Goal: Information Seeking & Learning: Learn about a topic

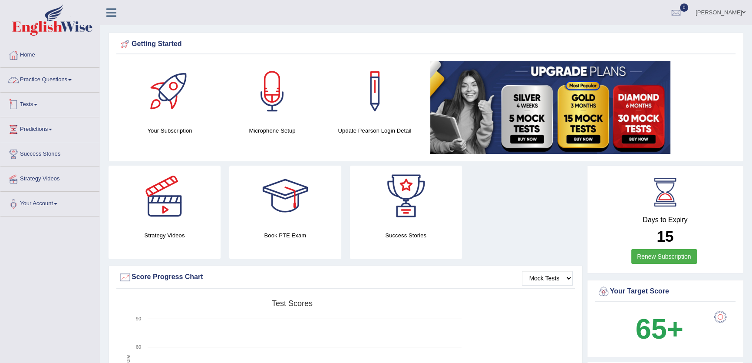
click at [35, 81] on link "Practice Questions" at bounding box center [49, 79] width 99 height 22
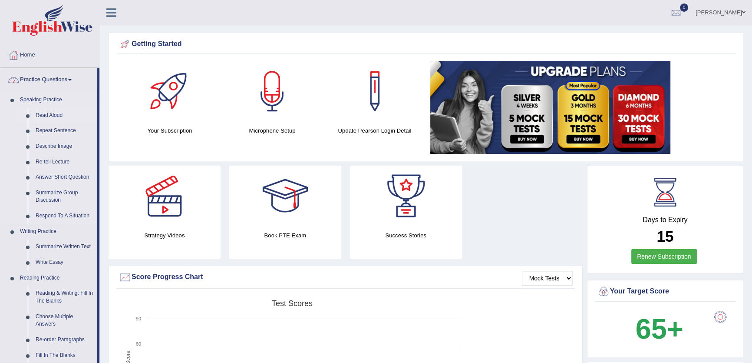
click at [42, 116] on link "Read Aloud" at bounding box center [65, 116] width 66 height 16
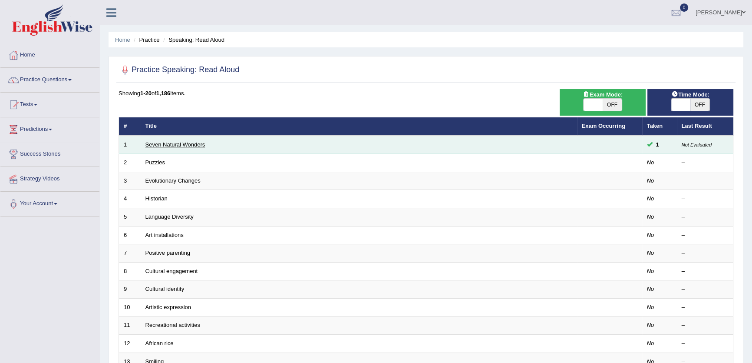
click at [152, 146] on link "Seven Natural Wonders" at bounding box center [176, 144] width 60 height 7
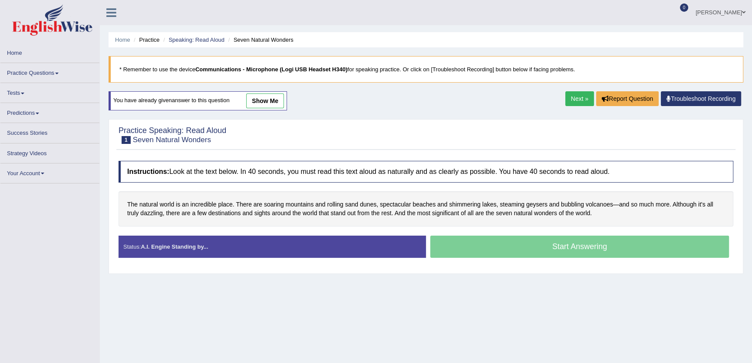
click at [263, 102] on link "show me" at bounding box center [265, 100] width 38 height 15
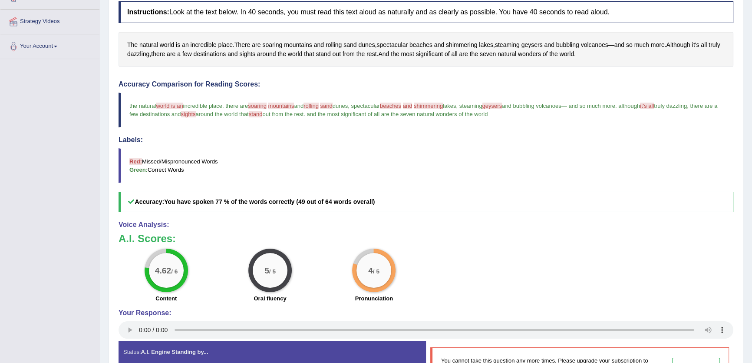
scroll to position [79, 0]
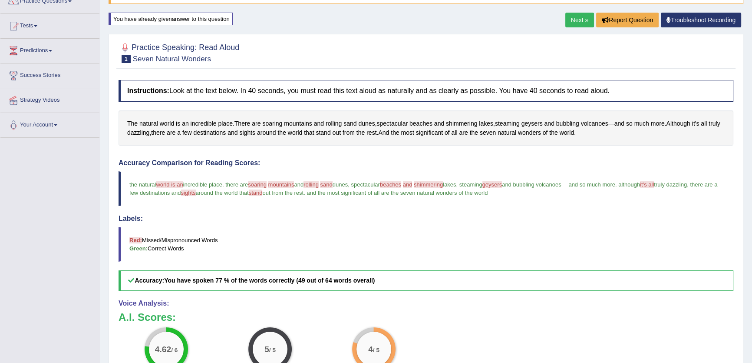
click at [571, 20] on link "Next »" at bounding box center [580, 20] width 29 height 15
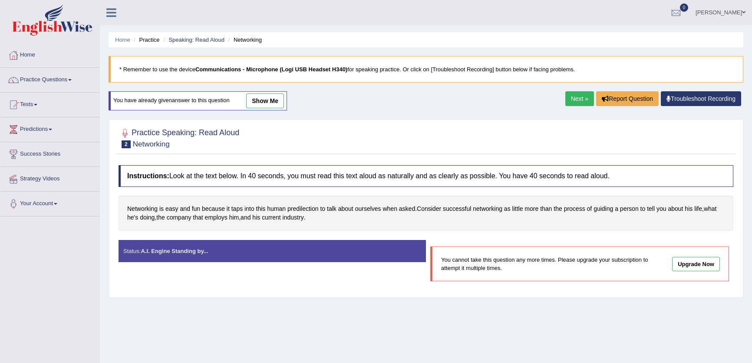
click at [273, 103] on link "show me" at bounding box center [265, 100] width 38 height 15
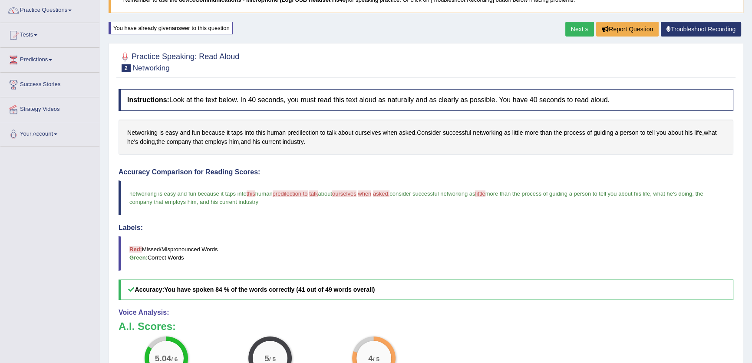
scroll to position [39, 0]
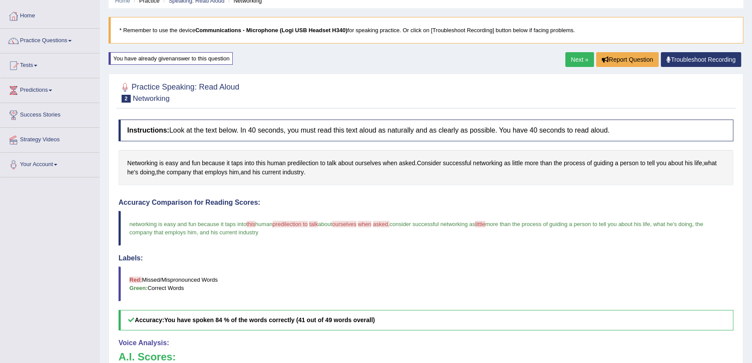
click at [577, 64] on link "Next »" at bounding box center [580, 59] width 29 height 15
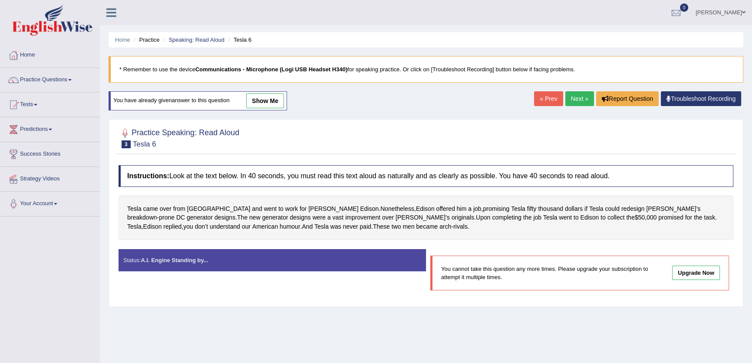
click at [283, 100] on link "show me" at bounding box center [265, 100] width 38 height 15
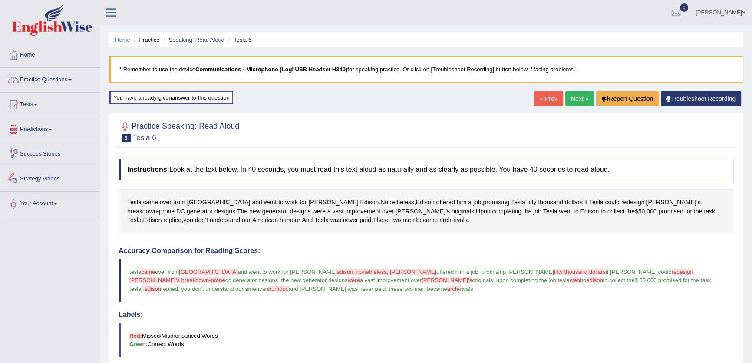
click at [62, 74] on link "Practice Questions" at bounding box center [49, 79] width 99 height 22
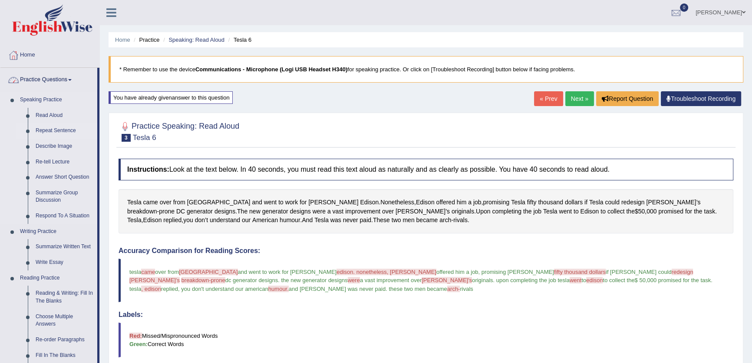
click at [58, 126] on link "Repeat Sentence" at bounding box center [65, 131] width 66 height 16
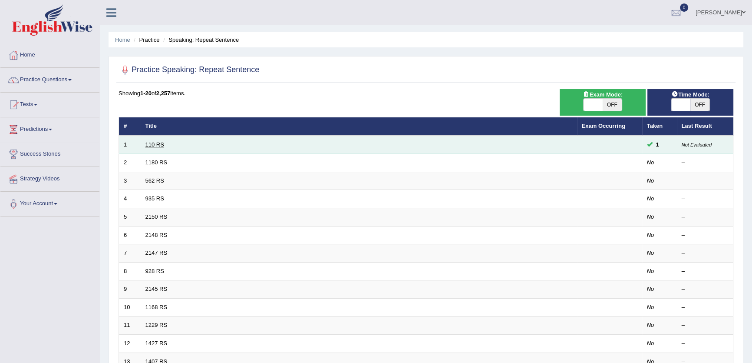
click at [148, 143] on link "110 RS" at bounding box center [155, 144] width 19 height 7
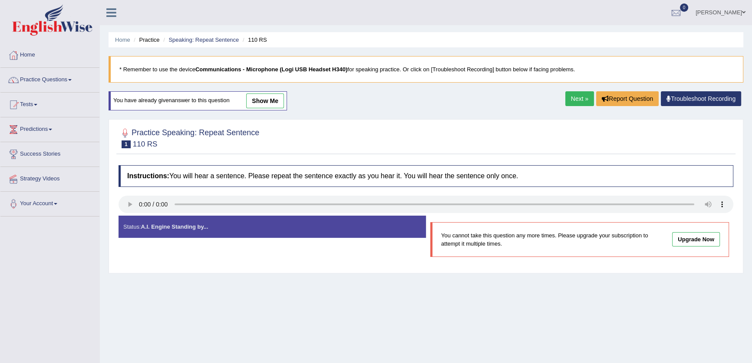
click at [278, 100] on link "show me" at bounding box center [265, 100] width 38 height 15
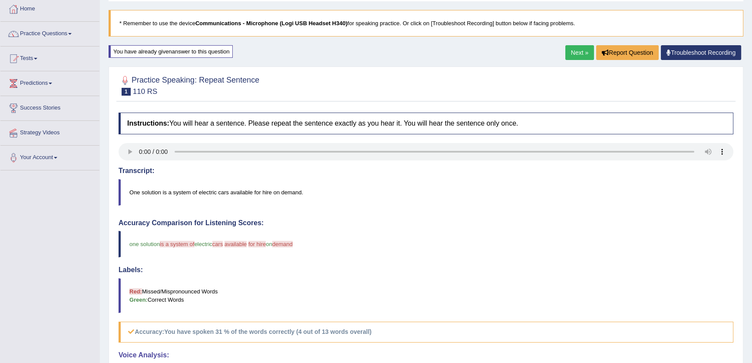
scroll to position [3, 0]
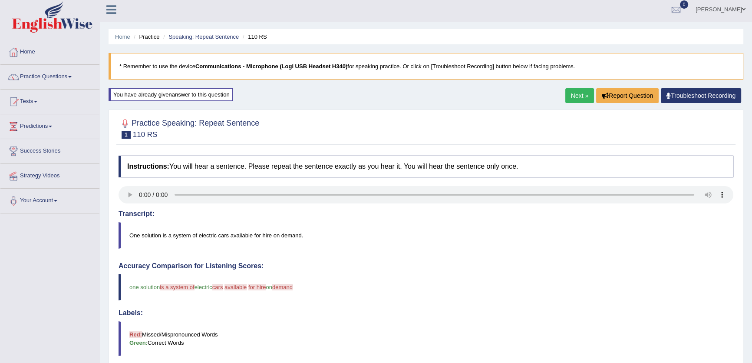
click at [579, 103] on div "Next » Report Question Troubleshoot Recording" at bounding box center [655, 96] width 178 height 17
click at [580, 95] on link "Next »" at bounding box center [580, 95] width 29 height 15
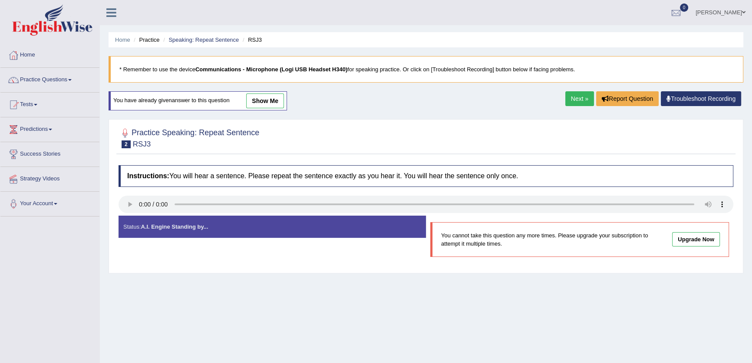
click at [264, 104] on link "show me" at bounding box center [265, 100] width 38 height 15
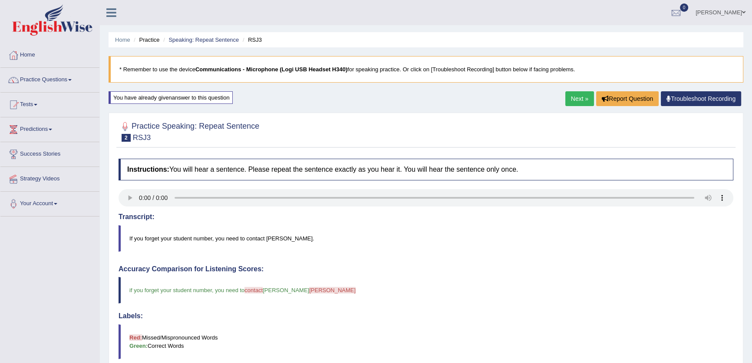
click at [579, 99] on link "Next »" at bounding box center [580, 98] width 29 height 15
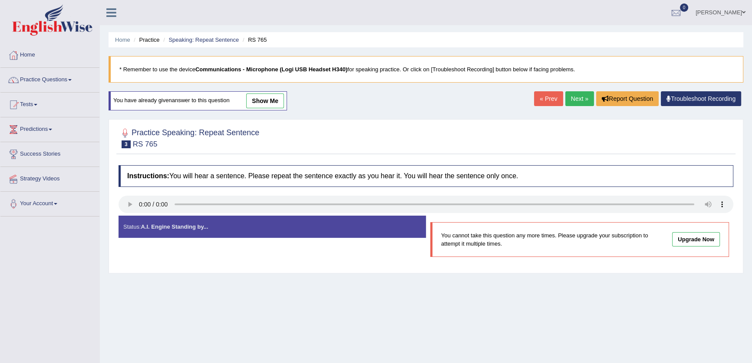
click at [261, 96] on link "show me" at bounding box center [265, 100] width 38 height 15
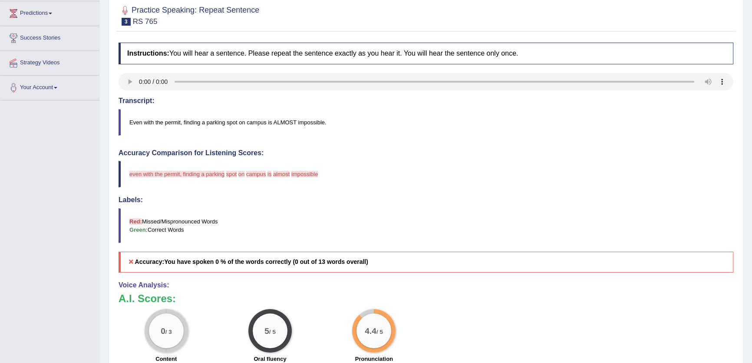
scroll to position [3, 0]
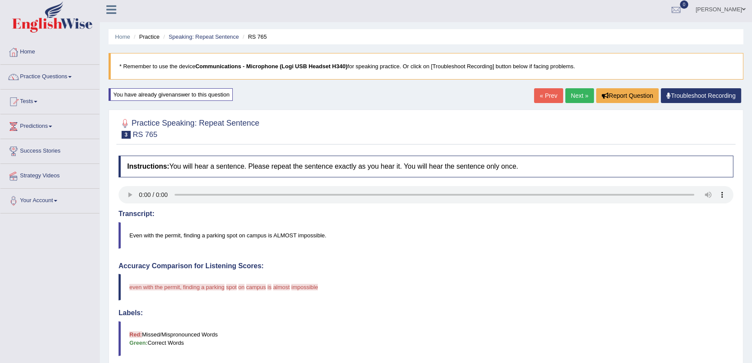
click at [581, 93] on link "Next »" at bounding box center [580, 95] width 29 height 15
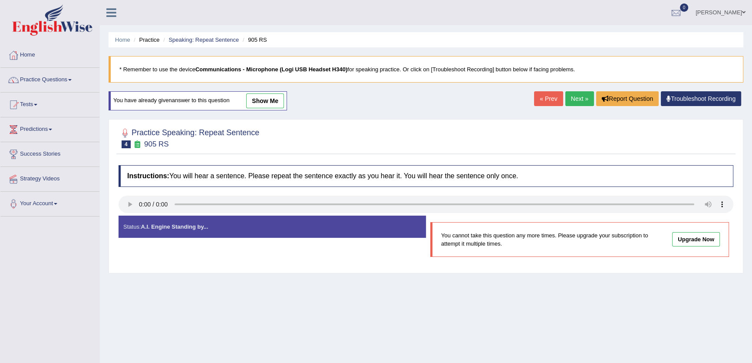
click at [250, 103] on link "show me" at bounding box center [265, 100] width 38 height 15
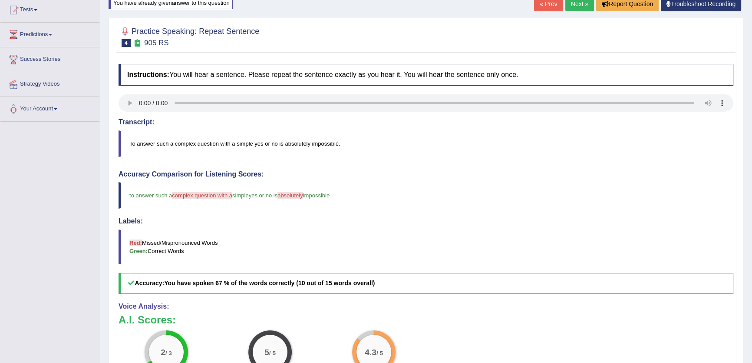
scroll to position [82, 0]
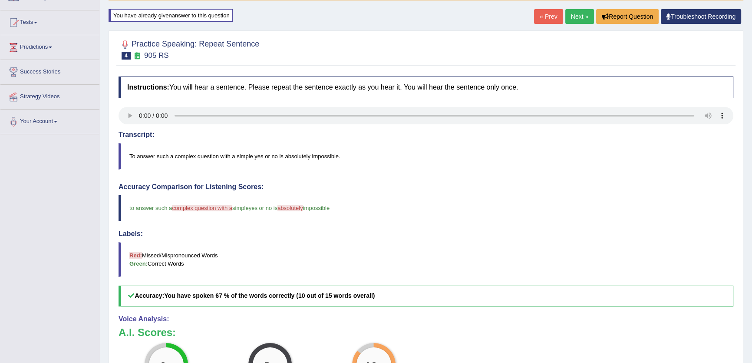
click at [562, 22] on div "« Prev Next » Report Question Troubleshoot Recording" at bounding box center [638, 17] width 209 height 17
click at [566, 22] on link "Next »" at bounding box center [580, 16] width 29 height 15
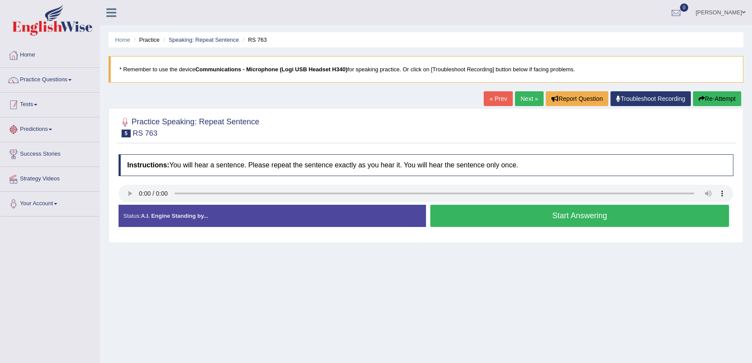
click at [43, 78] on link "Practice Questions" at bounding box center [49, 79] width 99 height 22
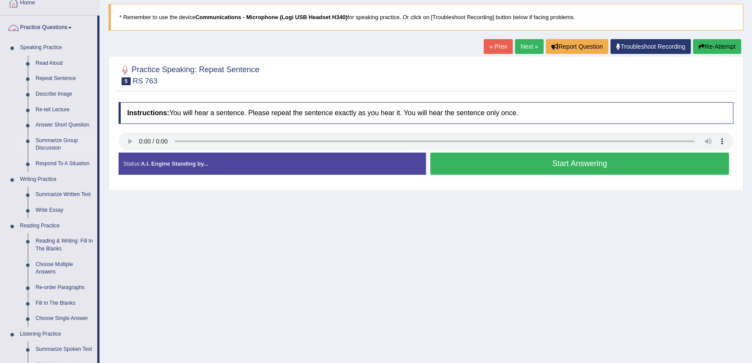
scroll to position [158, 0]
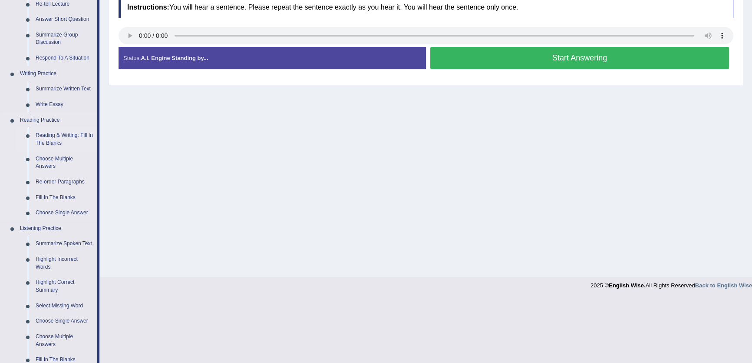
click at [54, 132] on link "Reading & Writing: Fill In The Blanks" at bounding box center [65, 139] width 66 height 23
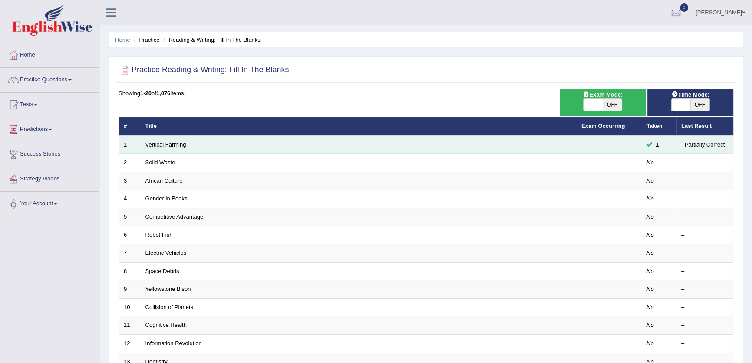
click at [171, 145] on link "Vertical Farming" at bounding box center [166, 144] width 41 height 7
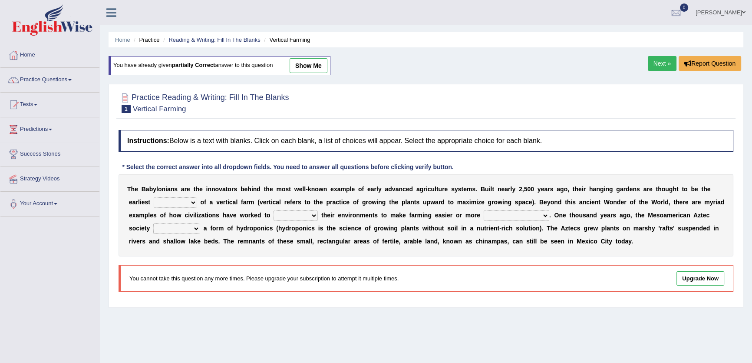
click at [325, 52] on div "Home Practice Reading & Writing: Fill In The Blanks Vertical Farming You have a…" at bounding box center [426, 217] width 653 height 434
click at [320, 73] on link "show me" at bounding box center [309, 65] width 38 height 15
select select "prototype"
select select "manipulate"
select select "productive"
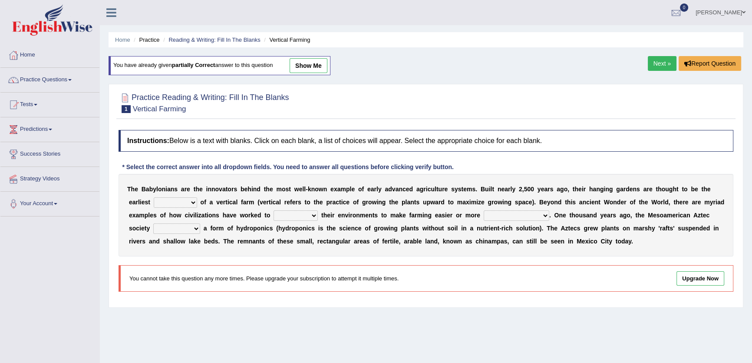
select select "domineered"
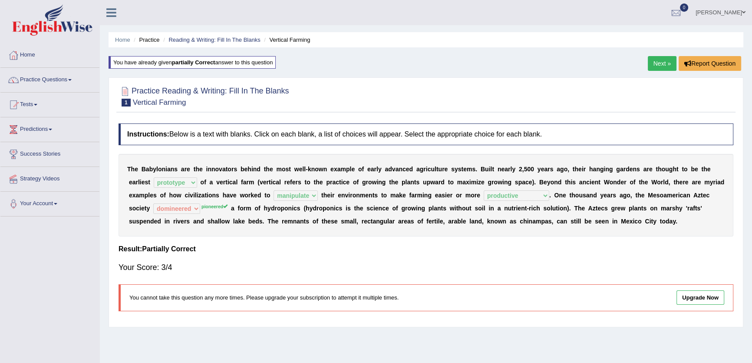
click at [658, 64] on link "Next »" at bounding box center [662, 63] width 29 height 15
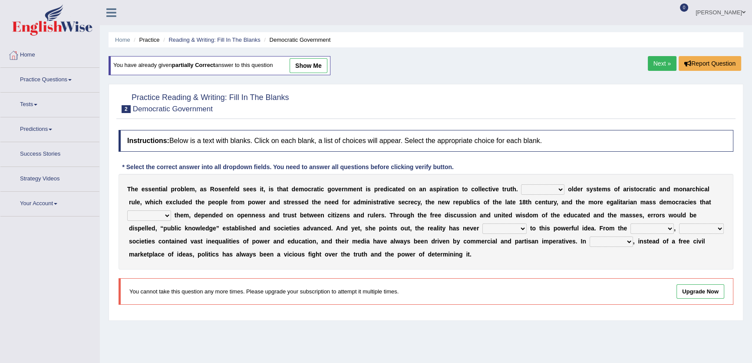
click at [307, 66] on link "show me" at bounding box center [309, 65] width 38 height 15
select select "Likely"
select select "succeeded"
select select "brought up"
select select "caught"
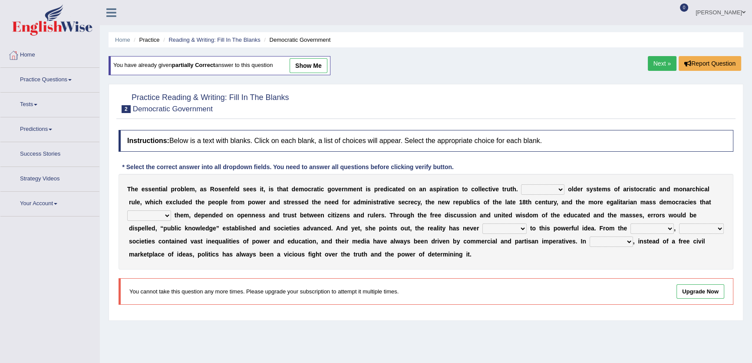
select select "democratic"
select select "practice"
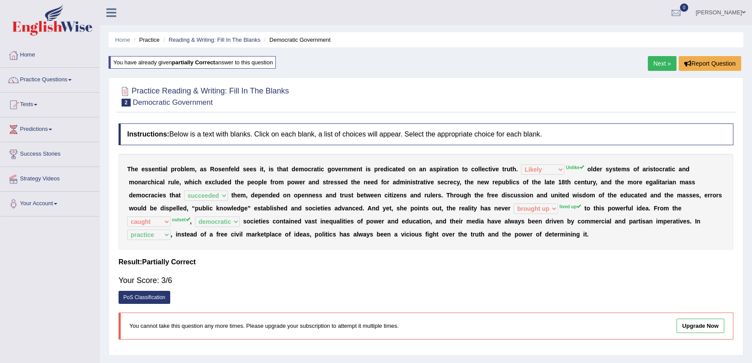
click at [652, 63] on link "Next »" at bounding box center [662, 63] width 29 height 15
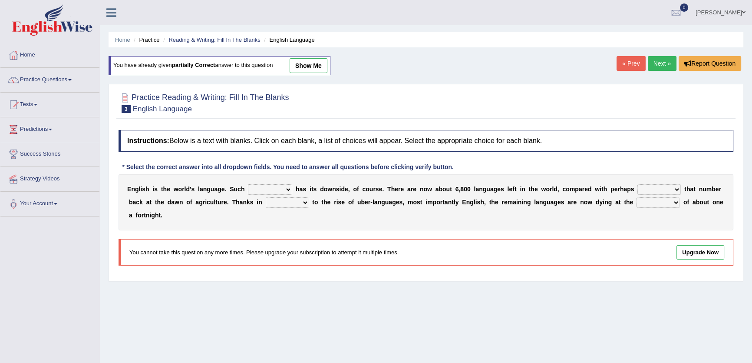
click at [313, 66] on link "show me" at bounding box center [309, 65] width 38 height 15
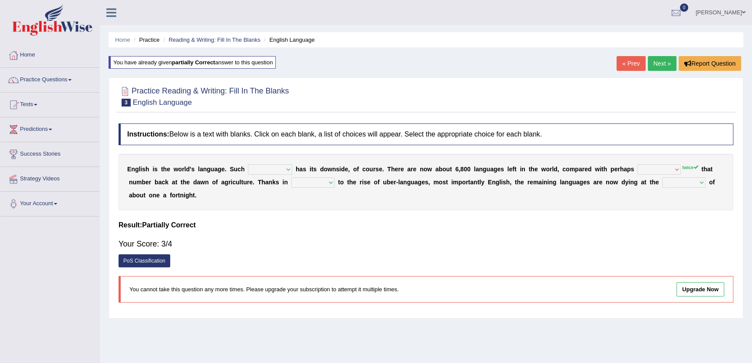
select select "dominance"
select select "rise"
select select "part"
select select "rate"
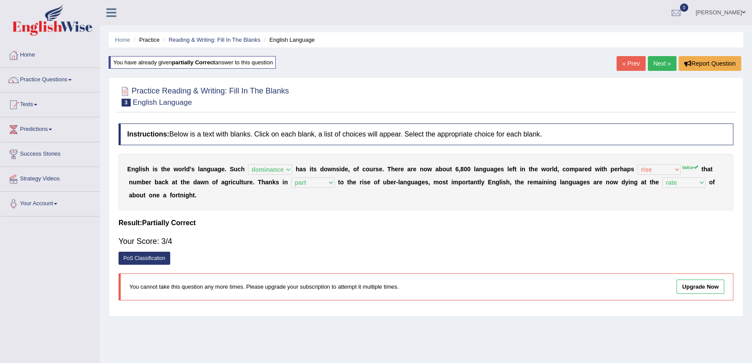
click at [667, 69] on link "Next »" at bounding box center [662, 63] width 29 height 15
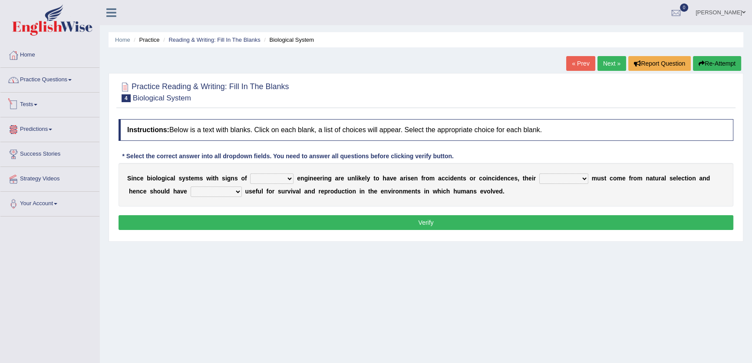
click at [39, 88] on link "Practice Questions" at bounding box center [49, 79] width 99 height 22
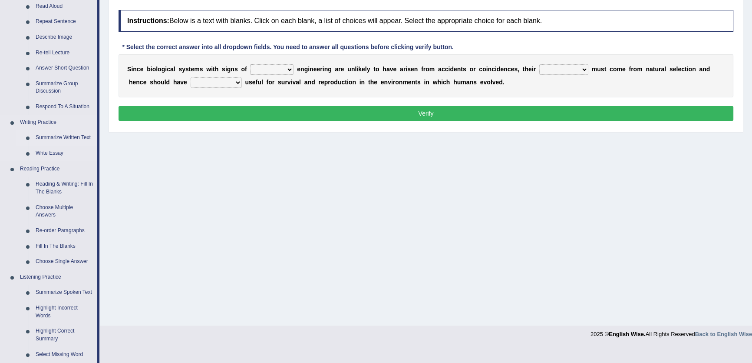
scroll to position [118, 0]
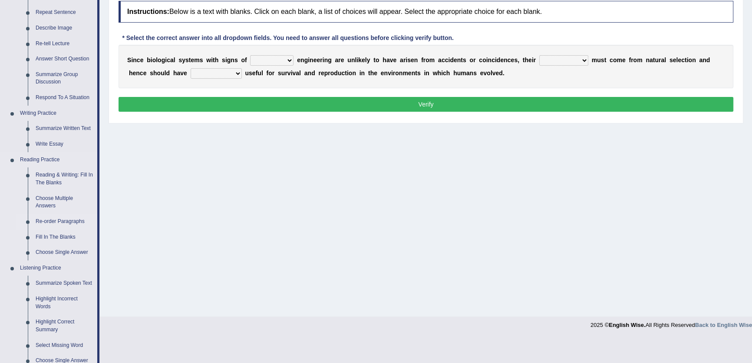
click at [61, 222] on link "Re-order Paragraphs" at bounding box center [65, 222] width 66 height 16
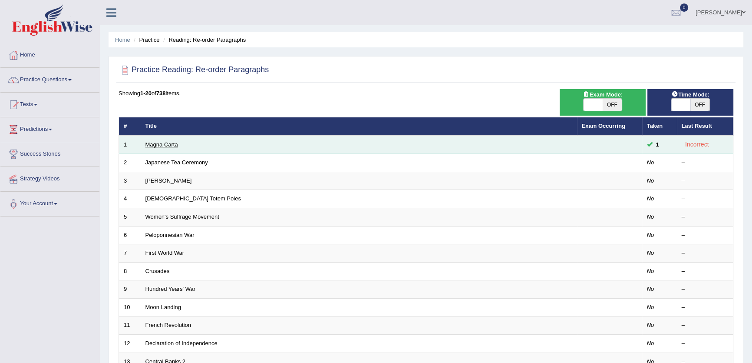
click at [158, 146] on link "Magna Carta" at bounding box center [162, 144] width 33 height 7
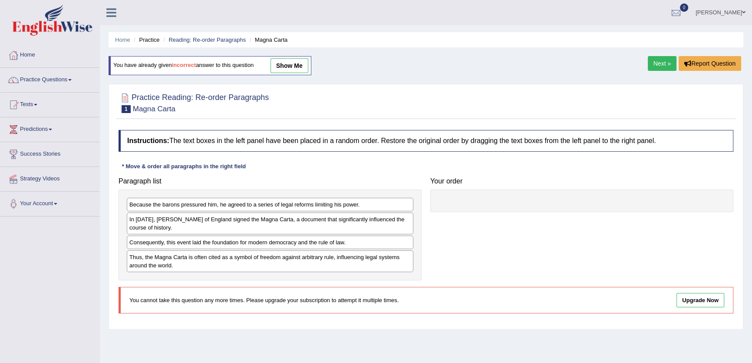
click at [303, 70] on link "show me" at bounding box center [290, 65] width 38 height 15
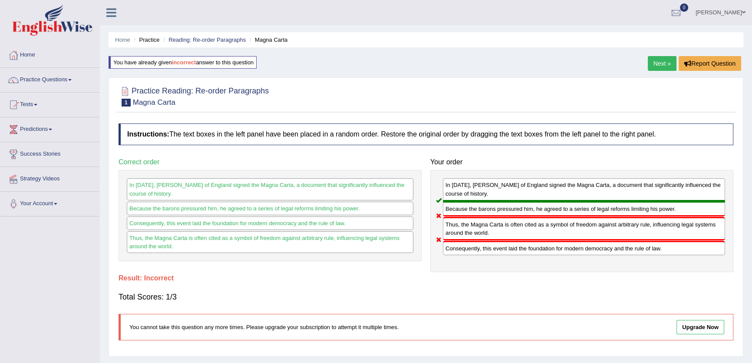
click at [658, 63] on link "Next »" at bounding box center [662, 63] width 29 height 15
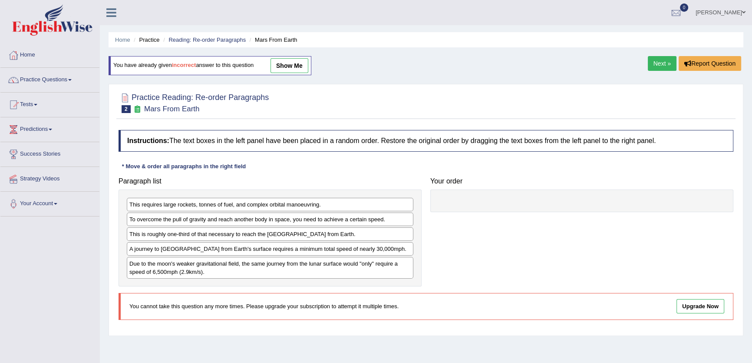
click at [294, 69] on link "show me" at bounding box center [290, 65] width 38 height 15
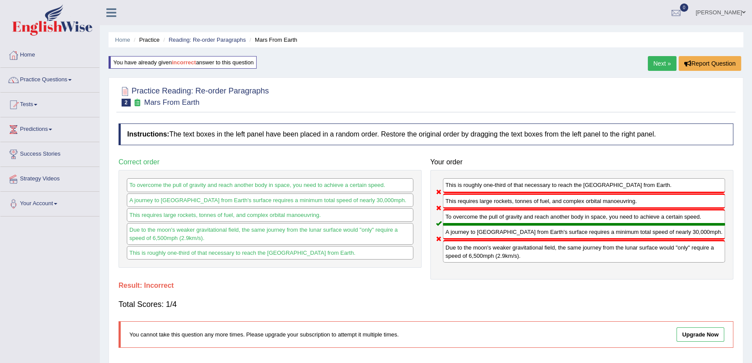
click at [637, 217] on div "To overcome the pull of gravity and reach another body in space, you need to ac…" at bounding box center [584, 216] width 282 height 15
click at [657, 59] on link "Next »" at bounding box center [662, 63] width 29 height 15
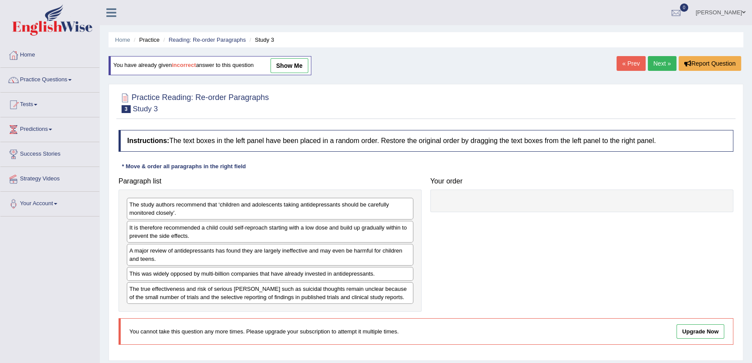
click at [290, 58] on link "show me" at bounding box center [290, 65] width 38 height 15
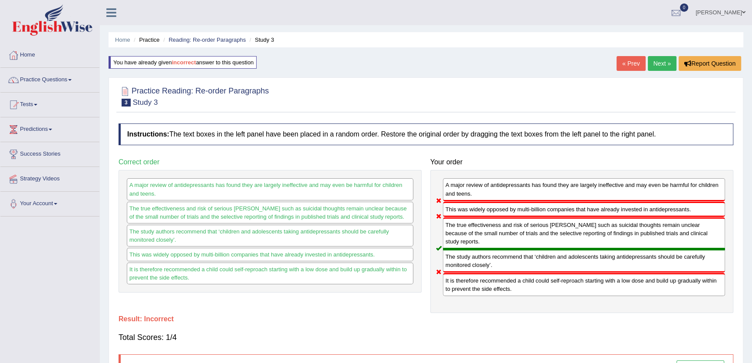
click at [651, 62] on link "Next »" at bounding box center [662, 63] width 29 height 15
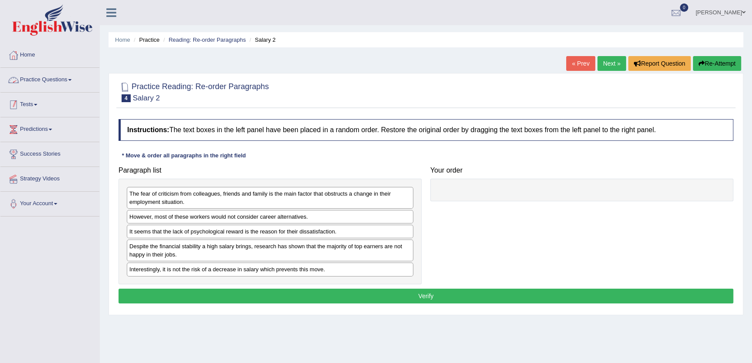
click at [43, 83] on link "Practice Questions" at bounding box center [49, 79] width 99 height 22
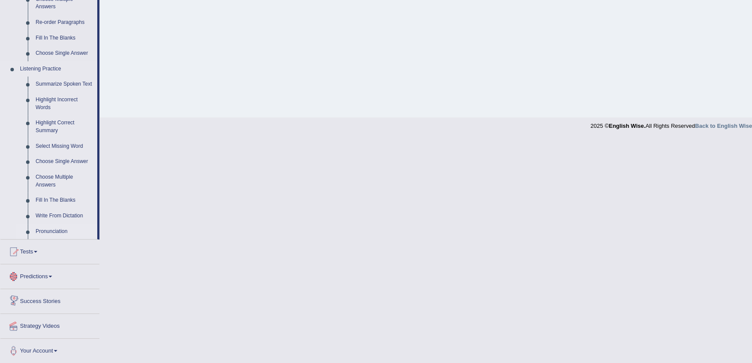
click at [53, 224] on link "Pronunciation" at bounding box center [65, 232] width 66 height 16
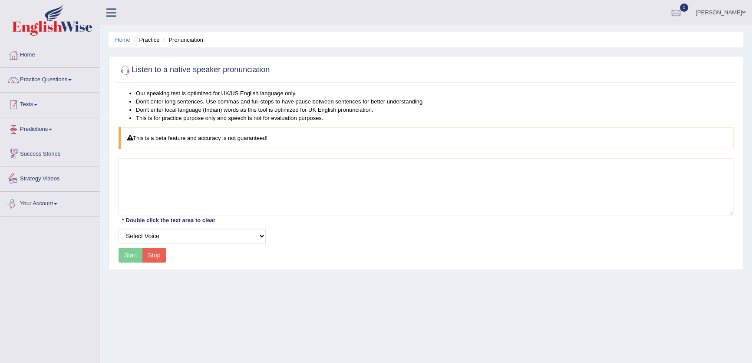
click at [54, 83] on link "Practice Questions" at bounding box center [49, 79] width 99 height 22
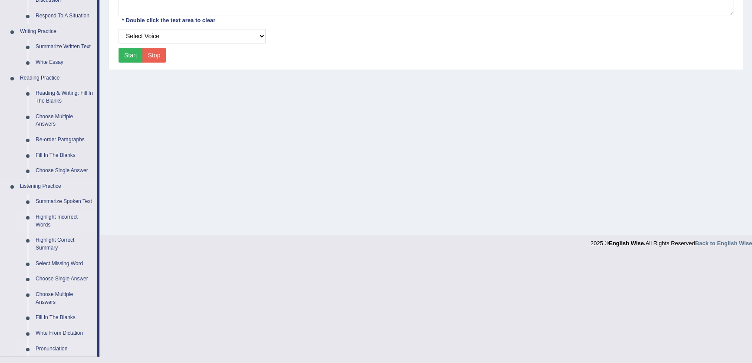
scroll to position [235, 0]
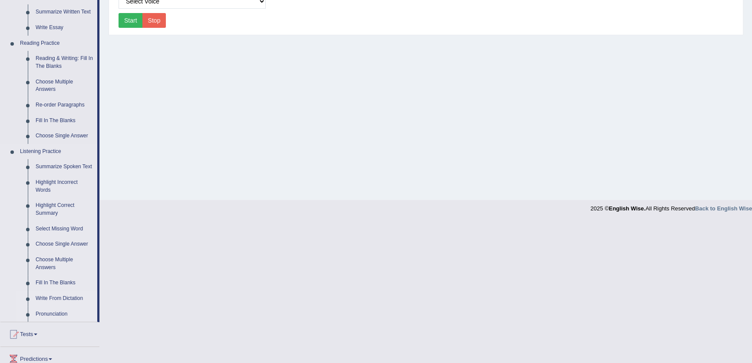
click at [61, 296] on link "Write From Dictation" at bounding box center [65, 299] width 66 height 16
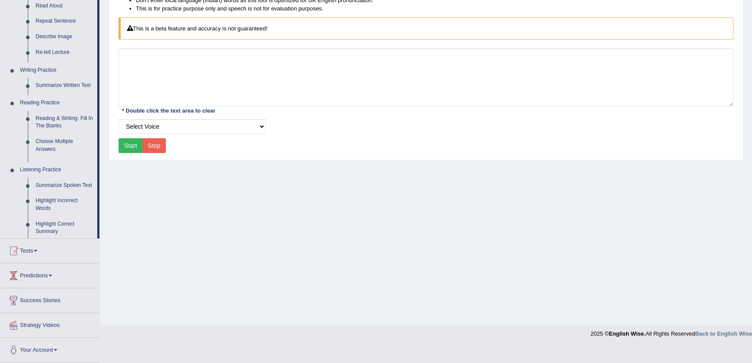
scroll to position [93, 0]
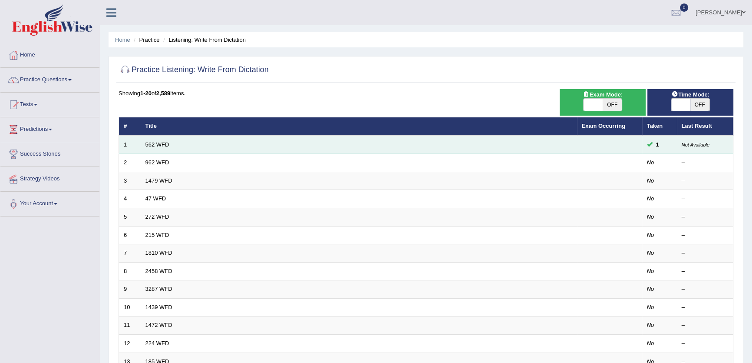
click at [156, 148] on td "562 WFD" at bounding box center [359, 145] width 437 height 18
click at [161, 140] on td "562 WFD" at bounding box center [359, 145] width 437 height 18
click at [164, 140] on td "562 WFD" at bounding box center [359, 145] width 437 height 18
click at [165, 147] on link "562 WFD" at bounding box center [158, 144] width 24 height 7
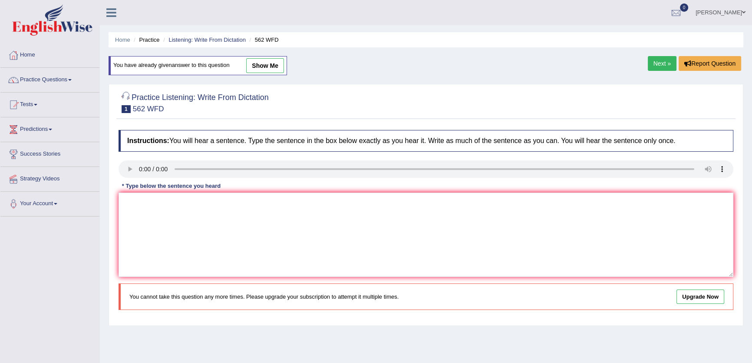
click at [274, 55] on div "Home Practice Listening: Write From Dictation 562 WFD You have already given an…" at bounding box center [426, 217] width 653 height 434
click at [272, 64] on link "show me" at bounding box center [265, 65] width 38 height 15
type textarea "The gap between rich and poor does not decrease."
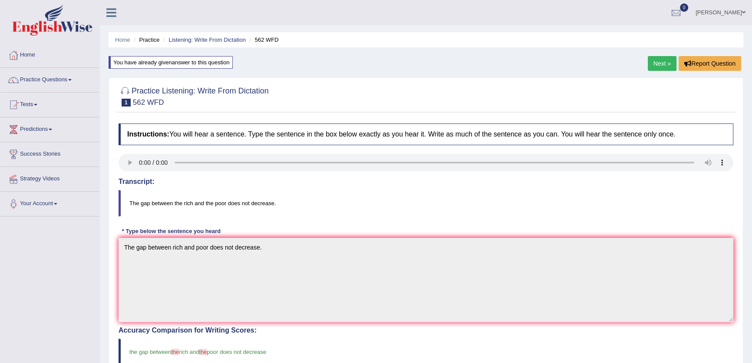
click at [660, 64] on link "Next »" at bounding box center [662, 63] width 29 height 15
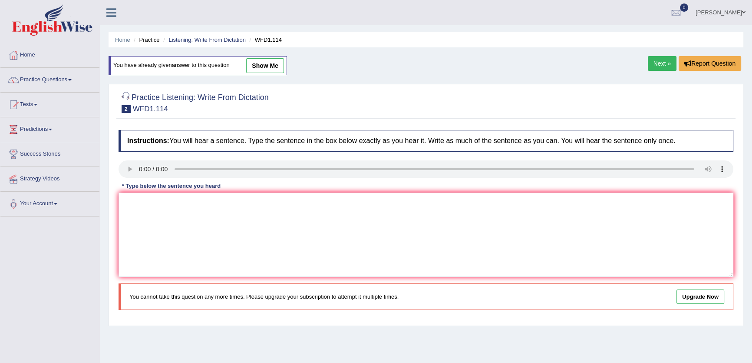
click at [272, 64] on link "show me" at bounding box center [265, 65] width 38 height 15
type textarea "The author's work is less philosophical and more experimental."
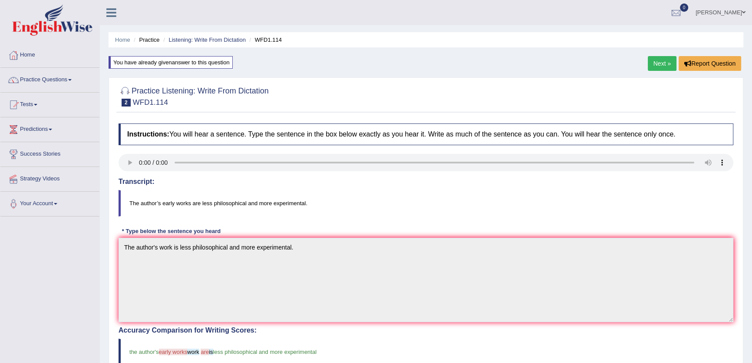
drag, startPoint x: 659, startPoint y: 75, endPoint x: 655, endPoint y: 61, distance: 14.0
click at [658, 75] on div "Home Practice Listening: Write From Dictation WFD1.114 You have already given a…" at bounding box center [426, 305] width 653 height 610
click at [655, 61] on link "Next »" at bounding box center [662, 63] width 29 height 15
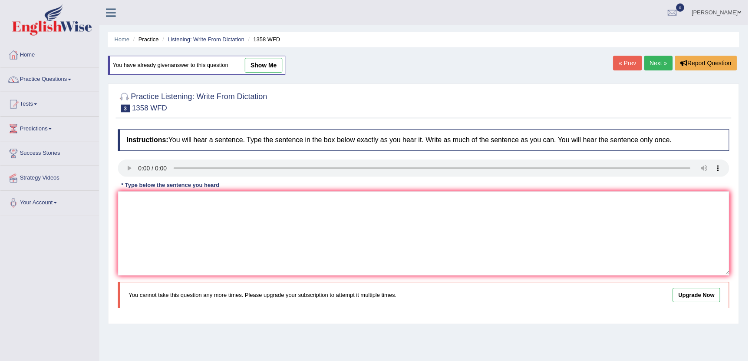
click at [257, 60] on link "show me" at bounding box center [265, 65] width 38 height 15
type textarea "Communication skills have become very more important in recent years."
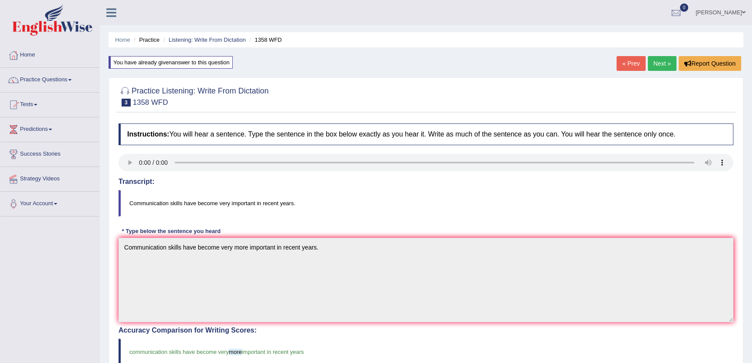
click at [662, 63] on link "Next »" at bounding box center [662, 63] width 29 height 15
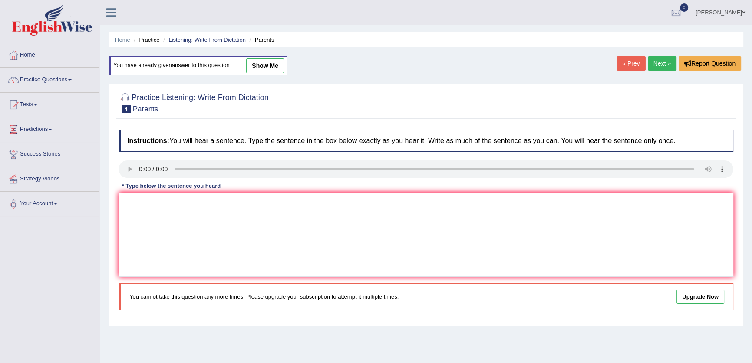
click at [263, 68] on link "show me" at bounding box center [265, 65] width 38 height 15
type textarea "Parents today are involved in their child's education."
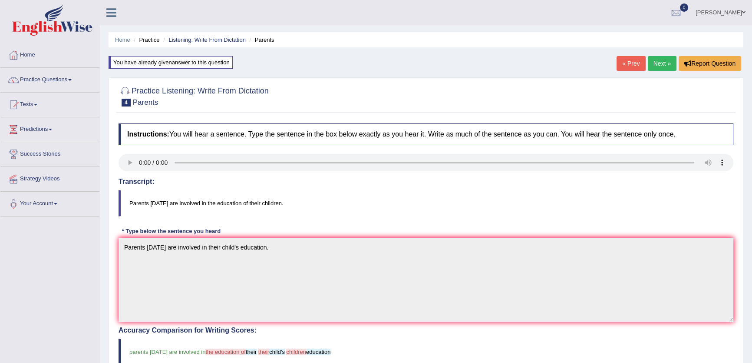
click at [656, 63] on link "Next »" at bounding box center [662, 63] width 29 height 15
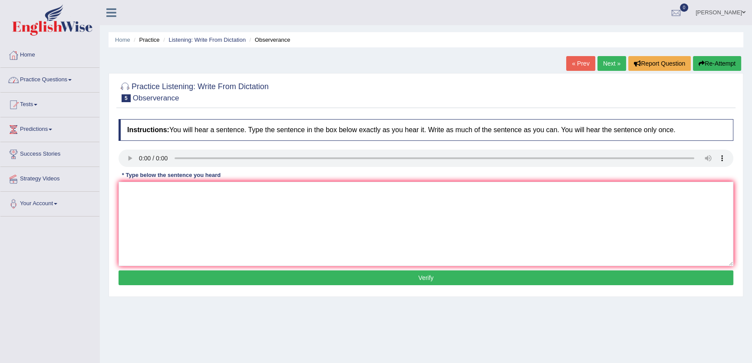
click at [0, 79] on div "Home Practice Questions Speaking Practice Read Aloud Repeat Sentence Describe I…" at bounding box center [50, 129] width 112 height 173
click at [15, 52] on div at bounding box center [13, 55] width 13 height 13
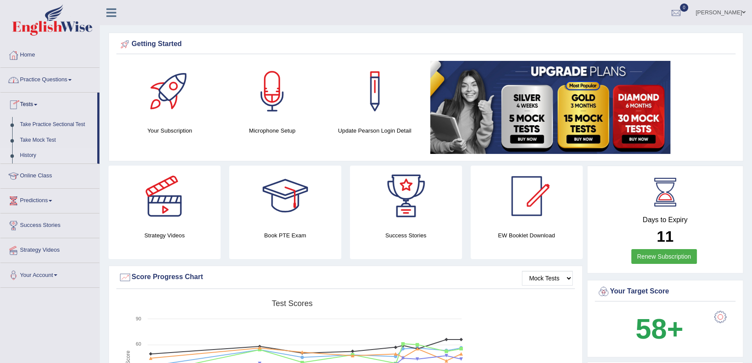
click at [31, 153] on link "History" at bounding box center [56, 156] width 81 height 16
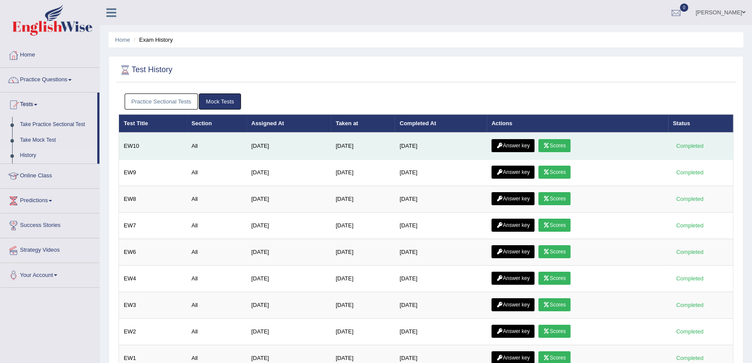
click at [550, 147] on icon at bounding box center [547, 145] width 7 height 5
click at [503, 146] on icon at bounding box center [500, 145] width 7 height 5
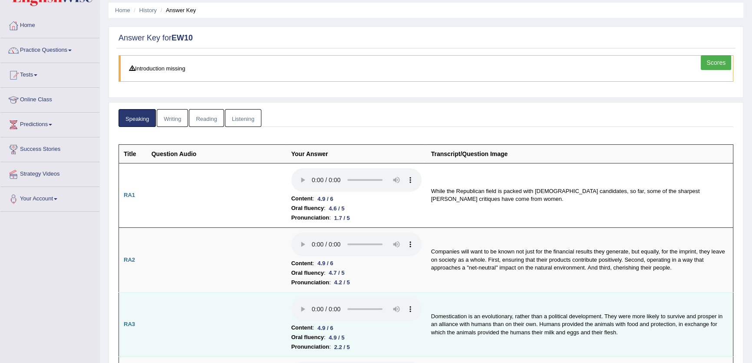
scroll to position [79, 0]
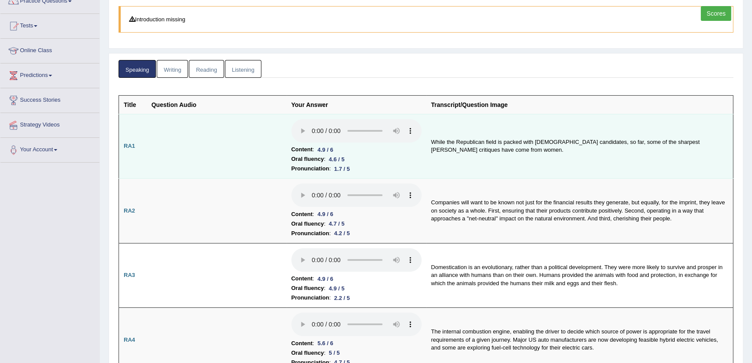
click at [608, 162] on td "While the Republican field is packed with male candidates, so far, some of the …" at bounding box center [580, 146] width 307 height 65
drag, startPoint x: 308, startPoint y: 162, endPoint x: 404, endPoint y: 156, distance: 96.2
click at [330, 163] on td "Content : 4.9 / 6 Oral fluency : 4.6 / 5 Pronunciation : 1.7 / 5" at bounding box center [357, 146] width 140 height 65
click at [399, 171] on li "Pronunciation : 1.7 / 5" at bounding box center [357, 169] width 130 height 10
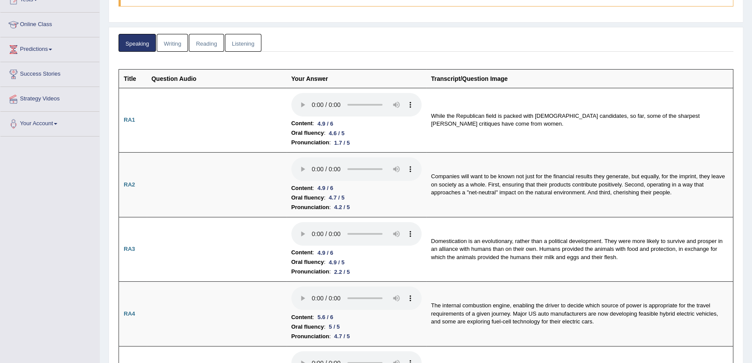
scroll to position [0, 0]
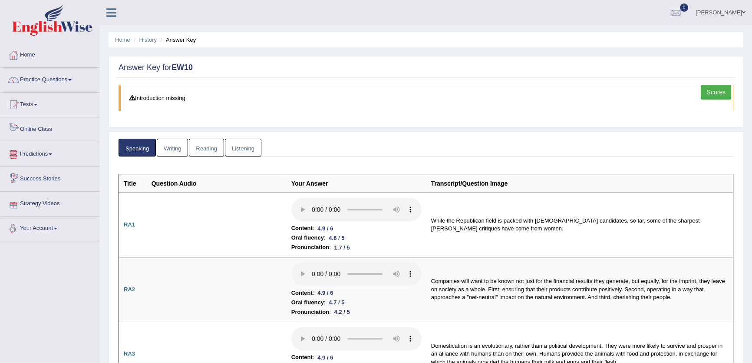
click at [166, 150] on link "Writing" at bounding box center [172, 148] width 31 height 18
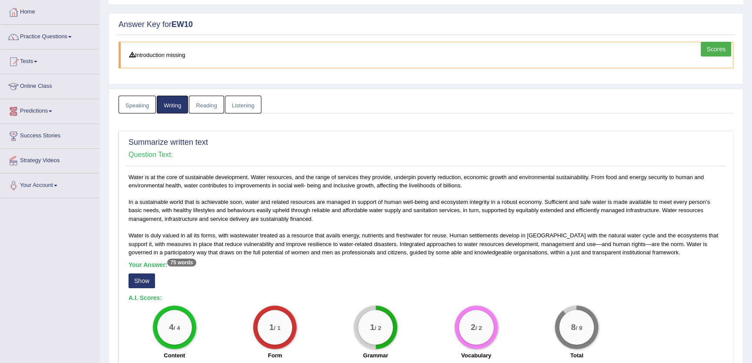
scroll to position [118, 0]
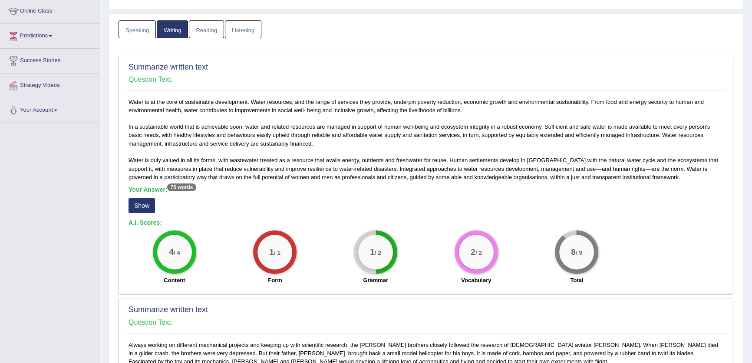
click at [139, 206] on button "Show" at bounding box center [142, 205] width 27 height 15
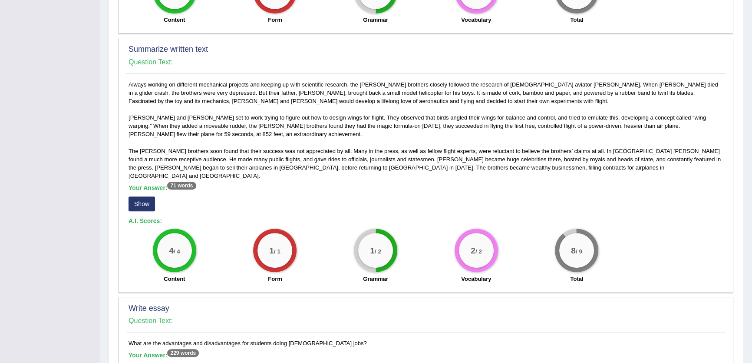
scroll to position [434, 0]
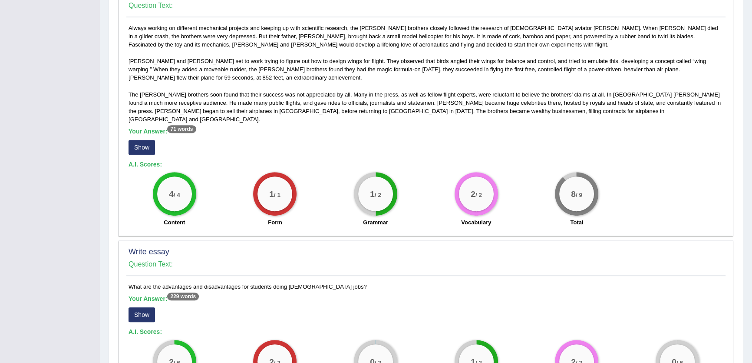
click at [151, 146] on button "Show" at bounding box center [142, 147] width 27 height 15
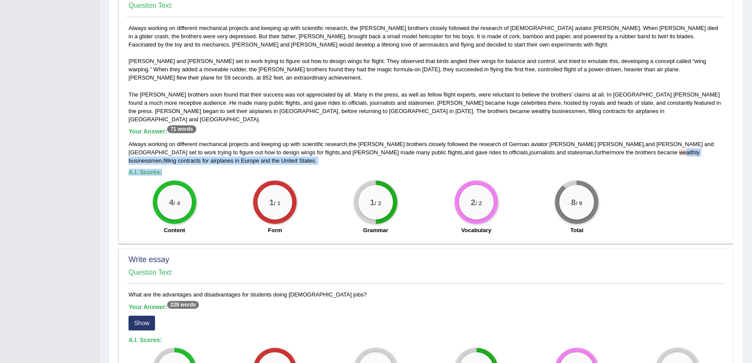
drag, startPoint x: 508, startPoint y: 151, endPoint x: 521, endPoint y: 162, distance: 17.0
click at [521, 162] on div "Always working on different mechanical projects and keeping up with scientific …" at bounding box center [426, 131] width 600 height 215
click at [679, 150] on span "wealthly" at bounding box center [689, 152] width 20 height 7
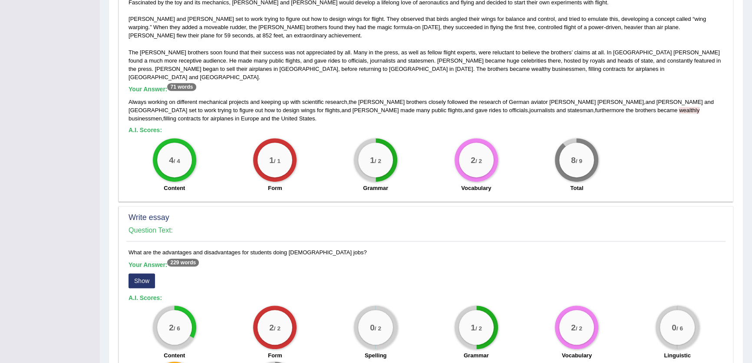
scroll to position [553, 0]
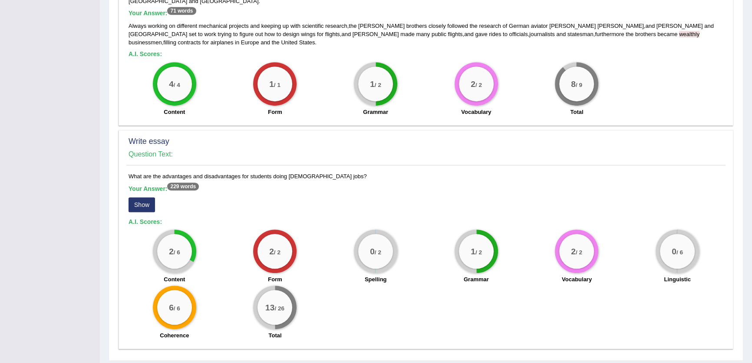
click at [136, 186] on div "Your Answer: 229 words Show" at bounding box center [426, 199] width 595 height 29
click at [142, 197] on button "Show" at bounding box center [142, 204] width 27 height 15
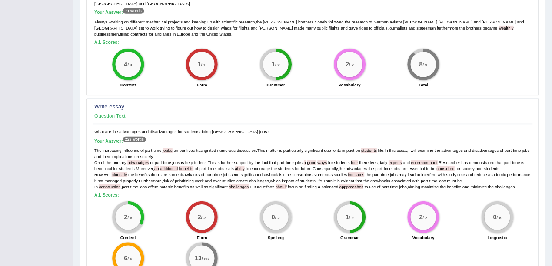
scroll to position [549, 0]
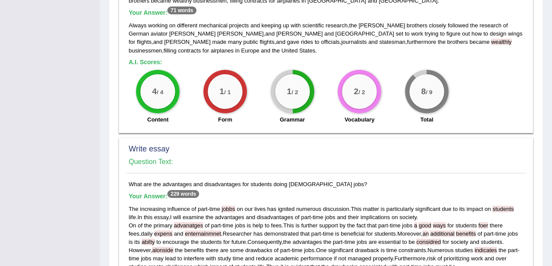
click at [419, 143] on div "Write essay Question Text:" at bounding box center [325, 158] width 399 height 31
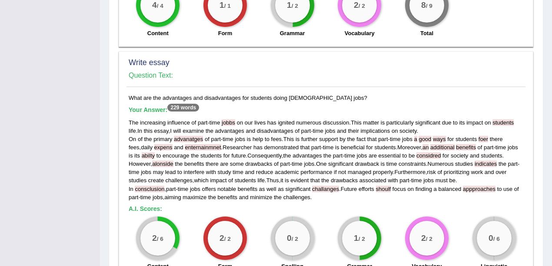
scroll to position [723, 0]
click at [419, 152] on span "considred" at bounding box center [428, 155] width 24 height 7
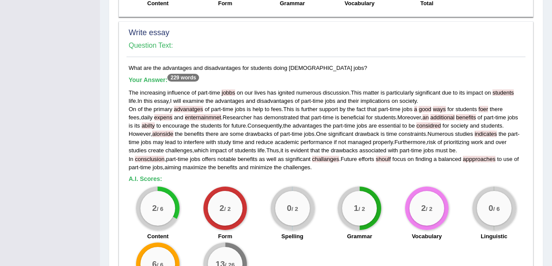
scroll to position [752, 0]
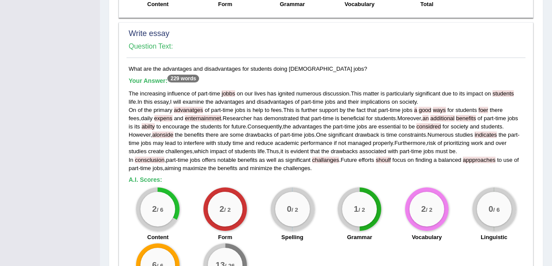
drag, startPoint x: 526, startPoint y: 194, endPoint x: 530, endPoint y: 192, distance: 4.9
click at [530, 192] on div "Write essay Question Text: What are the advantages and disadvantages for studen…" at bounding box center [326, 164] width 414 height 285
drag, startPoint x: 413, startPoint y: 99, endPoint x: 418, endPoint y: 101, distance: 5.5
click at [418, 101] on div "The increasing influence of part - time jobbs on our lives has ignited numerous…" at bounding box center [326, 130] width 394 height 83
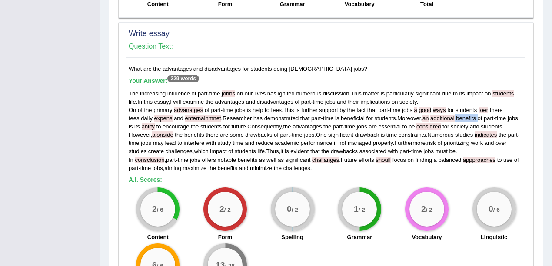
drag, startPoint x: 446, startPoint y: 102, endPoint x: 470, endPoint y: 101, distance: 23.9
click at [470, 101] on div "The increasing influence of part - time jobbs on our lives has ignited numerous…" at bounding box center [326, 130] width 394 height 83
drag, startPoint x: 412, startPoint y: 92, endPoint x: 448, endPoint y: 93, distance: 36.5
click at [448, 93] on div "The increasing influence of part - time jobbs on our lives has ignited numerous…" at bounding box center [326, 130] width 394 height 83
drag, startPoint x: 221, startPoint y: 73, endPoint x: 255, endPoint y: 76, distance: 34.1
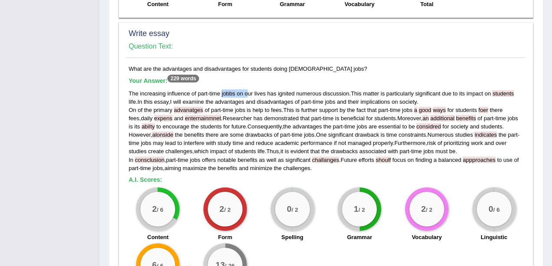
click at [247, 89] on div "The increasing influence of part - time jobbs on our lives has ignited numerous…" at bounding box center [326, 130] width 394 height 83
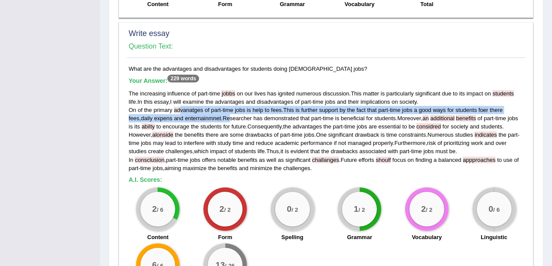
drag, startPoint x: 180, startPoint y: 91, endPoint x: 220, endPoint y: 101, distance: 41.2
click at [220, 101] on div "The increasing influence of part - time jobbs on our lives has ignited numerous…" at bounding box center [326, 130] width 394 height 83
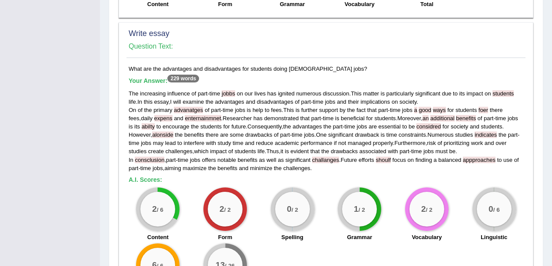
click at [227, 112] on div "The increasing influence of part - time jobbs on our lives has ignited numerous…" at bounding box center [326, 130] width 394 height 83
drag, startPoint x: 476, startPoint y: 89, endPoint x: 496, endPoint y: 96, distance: 20.7
click at [496, 96] on div "The increasing influence of part - time jobbs on our lives has ignited numerous…" at bounding box center [326, 130] width 394 height 83
drag, startPoint x: 434, startPoint y: 116, endPoint x: 477, endPoint y: 116, distance: 43.9
click at [477, 116] on div "The increasing influence of part - time jobbs on our lives has ignited numerous…" at bounding box center [326, 130] width 394 height 83
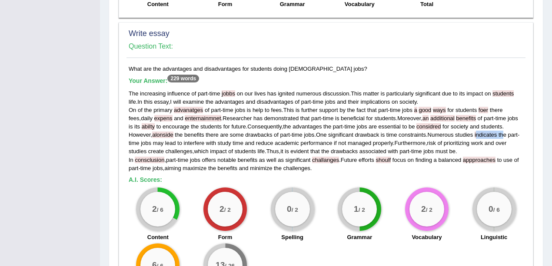
drag, startPoint x: 492, startPoint y: 119, endPoint x: 507, endPoint y: 117, distance: 14.4
click at [507, 117] on div "The increasing influence of part - time jobbs on our lives has ignited numerous…" at bounding box center [326, 130] width 394 height 83
drag, startPoint x: 137, startPoint y: 139, endPoint x: 172, endPoint y: 141, distance: 34.3
click at [171, 141] on div "The increasing influence of part - time jobbs on our lives has ignited numerous…" at bounding box center [326, 130] width 394 height 83
click at [334, 151] on div "The increasing influence of part - time jobbs on our lives has ignited numerous…" at bounding box center [326, 130] width 394 height 83
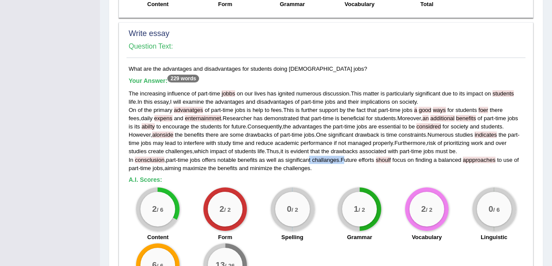
drag, startPoint x: 309, startPoint y: 137, endPoint x: 348, endPoint y: 143, distance: 39.9
click at [348, 143] on div "The increasing influence of part - time jobbs on our lives has ignited numerous…" at bounding box center [326, 130] width 394 height 83
click at [407, 149] on div "The increasing influence of part - time jobbs on our lives has ignited numerous…" at bounding box center [326, 130] width 394 height 83
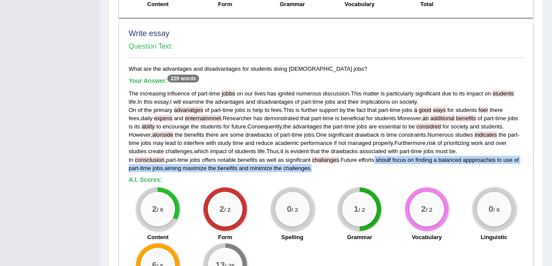
drag, startPoint x: 376, startPoint y: 139, endPoint x: 403, endPoint y: 146, distance: 27.9
click at [403, 146] on div "The increasing influence of part - time jobbs on our lives has ignited numerous…" at bounding box center [326, 130] width 394 height 83
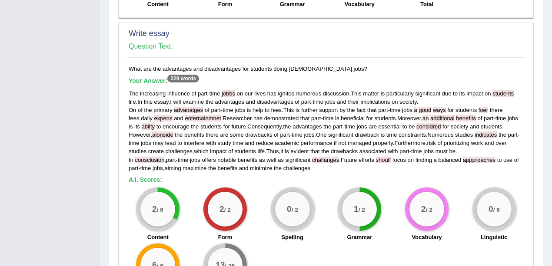
click at [410, 234] on div "2 / 6 Content 2 / 2 Form 0 / 2 Spelling 1 / 2 Grammar 2 / 2 Vocabulary 0 / 6 Li…" at bounding box center [325, 244] width 403 height 112
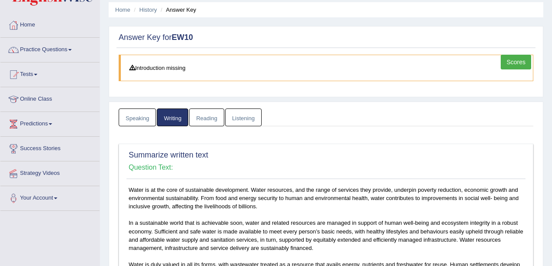
scroll to position [0, 0]
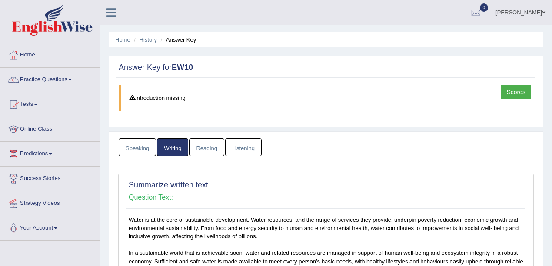
click at [198, 154] on link "Reading" at bounding box center [206, 148] width 35 height 18
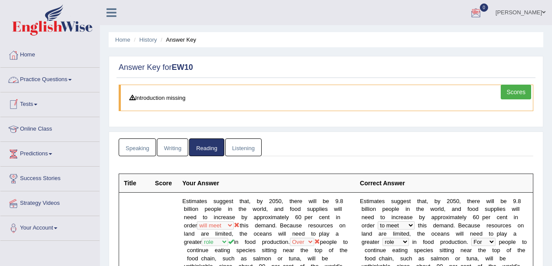
click at [264, 145] on ul "Speaking Writing Reading Listening" at bounding box center [326, 148] width 414 height 18
click at [247, 145] on link "Listening" at bounding box center [243, 148] width 36 height 18
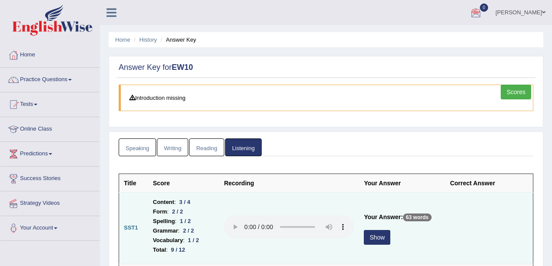
click at [374, 245] on div "Show" at bounding box center [402, 238] width 76 height 17
click at [373, 242] on button "Show" at bounding box center [377, 237] width 27 height 15
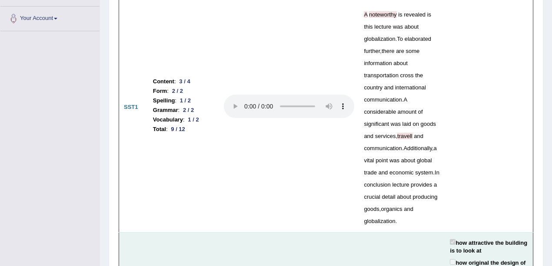
scroll to position [174, 0]
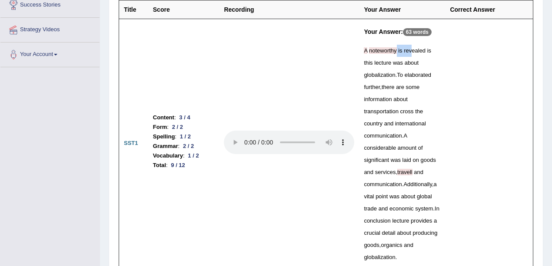
drag, startPoint x: 391, startPoint y: 49, endPoint x: 405, endPoint y: 50, distance: 14.4
click at [405, 50] on div "A noteworthy is revealed is this lecture was about globalization . To elaborate…" at bounding box center [402, 154] width 76 height 219
drag, startPoint x: 421, startPoint y: 50, endPoint x: 425, endPoint y: 49, distance: 4.7
click at [425, 49] on div "A noteworthy is revealed is this lecture was about globalization . To elaborate…" at bounding box center [402, 154] width 76 height 219
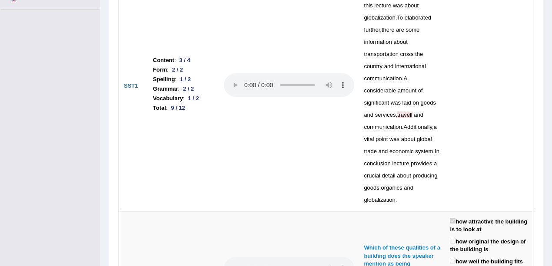
scroll to position [232, 0]
drag, startPoint x: 415, startPoint y: 89, endPoint x: 432, endPoint y: 84, distance: 17.3
click at [432, 84] on div "A noteworthy is revealed is this lecture was about globalization . To elaborate…" at bounding box center [402, 96] width 76 height 219
click at [442, 101] on td "Your Answer: 63 words A noteworthy is revealed is this lecture was about global…" at bounding box center [402, 86] width 86 height 250
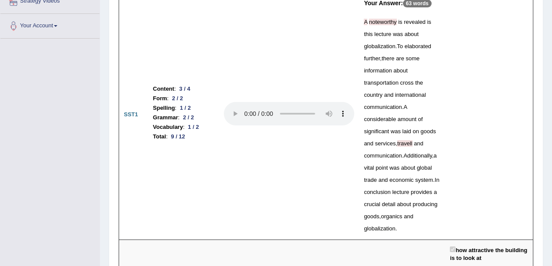
scroll to position [174, 0]
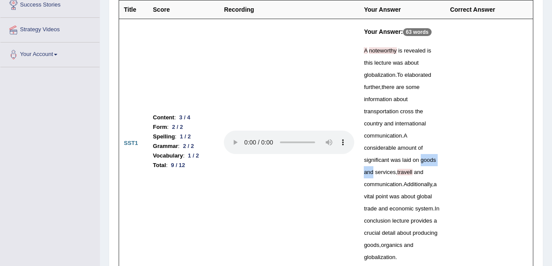
drag, startPoint x: 367, startPoint y: 146, endPoint x: 391, endPoint y: 149, distance: 24.1
click at [391, 149] on div "A noteworthy is revealed is this lecture was about globalization . To elaborate…" at bounding box center [402, 154] width 76 height 219
drag, startPoint x: 400, startPoint y: 223, endPoint x: 423, endPoint y: 223, distance: 23.0
click at [423, 223] on div "A noteworthy is revealed is this lecture was about globalization . To elaborate…" at bounding box center [402, 154] width 76 height 219
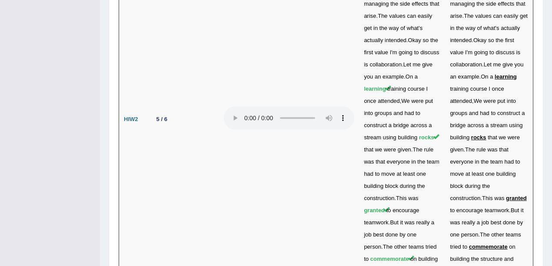
scroll to position [2752, 0]
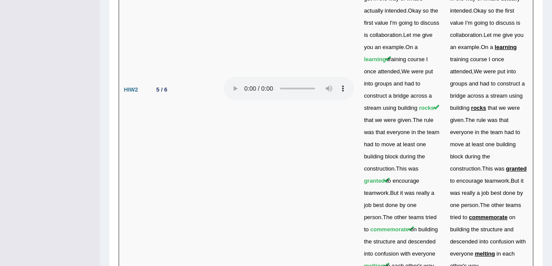
drag, startPoint x: 155, startPoint y: 128, endPoint x: 179, endPoint y: 204, distance: 80.1
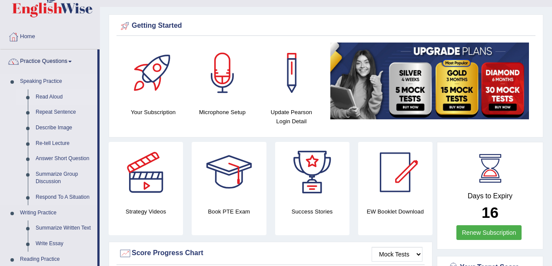
scroll to position [29, 0]
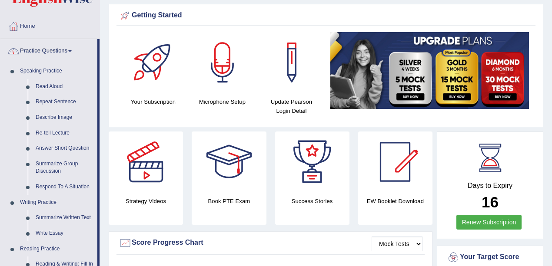
click at [67, 46] on link "Practice Questions" at bounding box center [48, 50] width 97 height 22
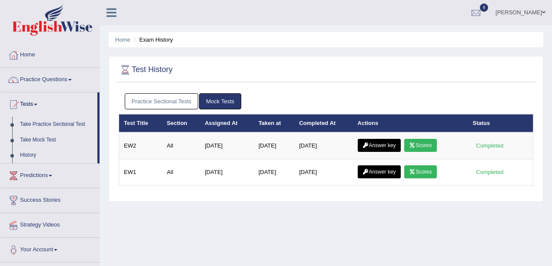
click at [382, 147] on link "Answer key" at bounding box center [379, 145] width 43 height 13
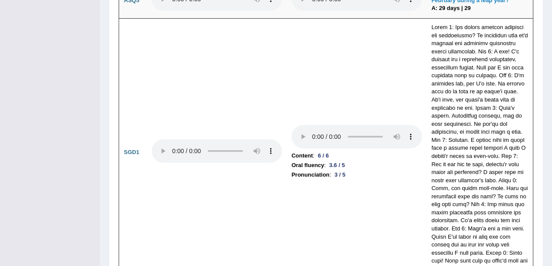
scroll to position [2753, 0]
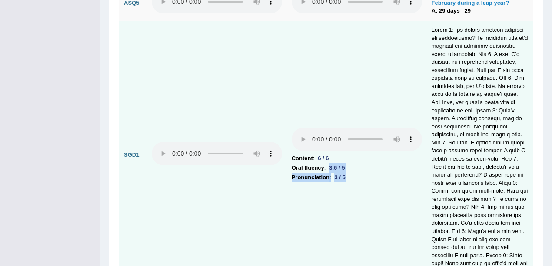
drag, startPoint x: 331, startPoint y: 119, endPoint x: 345, endPoint y: 137, distance: 23.5
click at [345, 137] on td "Content : 6 / 6 Oral fluency : 3.6 / 5 Pronunciation : 3 / 5" at bounding box center [357, 155] width 140 height 268
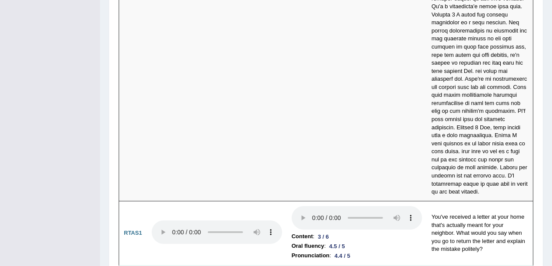
scroll to position [3560, 0]
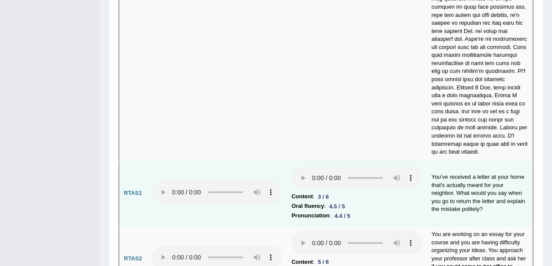
drag, startPoint x: 471, startPoint y: 151, endPoint x: 504, endPoint y: 124, distance: 43.0
click at [505, 161] on td "You've received a letter at your home that's actually meant for your neighbor. …" at bounding box center [480, 193] width 106 height 65
drag, startPoint x: 432, startPoint y: 106, endPoint x: 531, endPoint y: 116, distance: 99.6
click at [531, 161] on td "You've received a letter at your home that's actually meant for your neighbor. …" at bounding box center [480, 193] width 106 height 65
drag, startPoint x: 497, startPoint y: 124, endPoint x: 474, endPoint y: 132, distance: 25.3
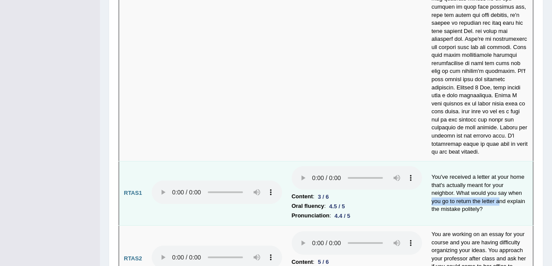
click at [474, 161] on td "You've received a letter at your home that's actually meant for your neighbor. …" at bounding box center [480, 193] width 106 height 65
drag, startPoint x: 483, startPoint y: 129, endPoint x: 481, endPoint y: 139, distance: 9.7
click at [481, 161] on td "You've received a letter at your home that's actually meant for your neighbor. …" at bounding box center [480, 193] width 106 height 65
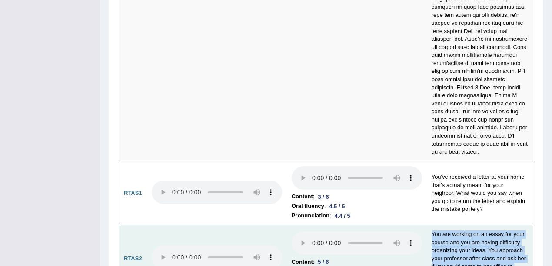
drag, startPoint x: 432, startPoint y: 163, endPoint x: 479, endPoint y: 211, distance: 66.7
click at [479, 226] on td "You are working on an essay for your course and you are having difficulty organ…" at bounding box center [480, 259] width 106 height 66
drag, startPoint x: 432, startPoint y: 161, endPoint x: 487, endPoint y: 182, distance: 59.7
click at [487, 226] on td "You are working on an essay for your course and you are having difficulty organ…" at bounding box center [480, 259] width 106 height 66
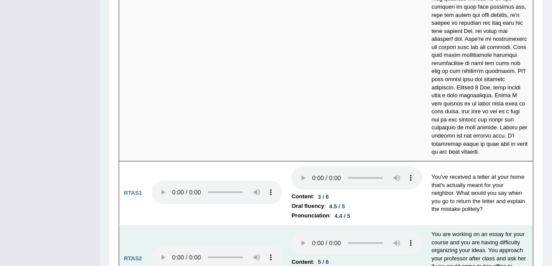
click at [492, 226] on td "You are working on an essay for your course and you are having difficulty organ…" at bounding box center [480, 259] width 106 height 66
drag, startPoint x: 500, startPoint y: 178, endPoint x: 507, endPoint y: 197, distance: 20.3
click at [507, 226] on td "You are working on an essay for your course and you are having difficulty organ…" at bounding box center [480, 259] width 106 height 66
drag, startPoint x: 433, startPoint y: 203, endPoint x: 478, endPoint y: 205, distance: 45.7
click at [478, 226] on td "You are working on an essay for your course and you are having difficulty organ…" at bounding box center [480, 259] width 106 height 66
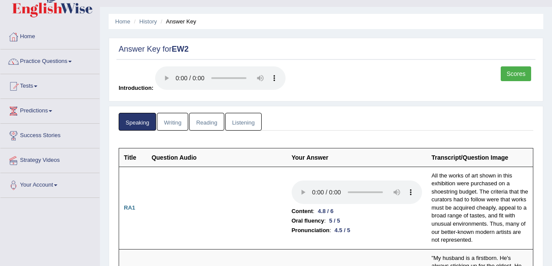
scroll to position [0, 0]
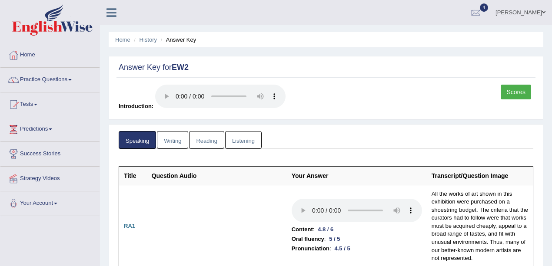
click at [164, 131] on link "Writing" at bounding box center [172, 140] width 31 height 18
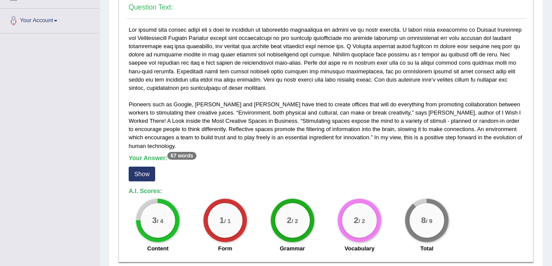
scroll to position [232, 0]
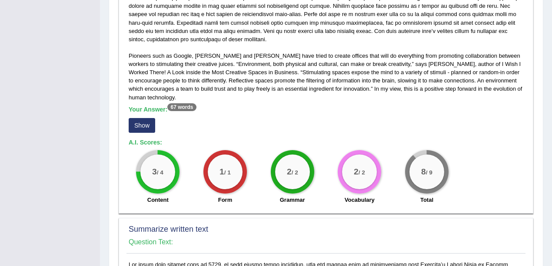
click at [153, 119] on button "Show" at bounding box center [142, 125] width 27 height 15
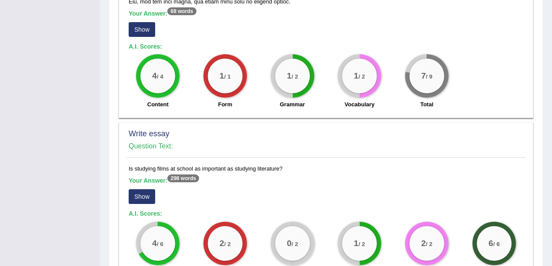
scroll to position [521, 0]
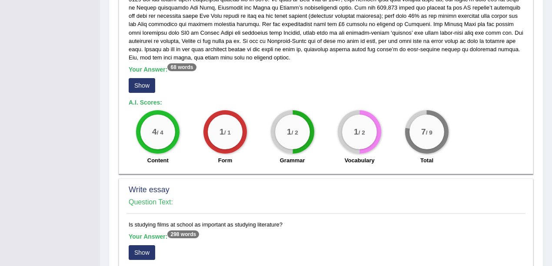
click at [140, 87] on button "Show" at bounding box center [142, 85] width 27 height 15
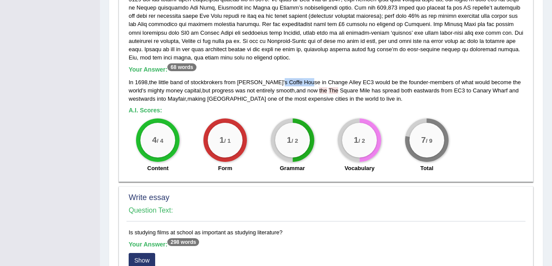
drag, startPoint x: 263, startPoint y: 81, endPoint x: 292, endPoint y: 85, distance: 29.9
click at [292, 85] on div "In 1698 , the little band of stockbrokers from Jonathan ' s Coffe House in Chan…" at bounding box center [326, 90] width 394 height 25
drag, startPoint x: 302, startPoint y: 89, endPoint x: 347, endPoint y: 92, distance: 44.4
click at [345, 92] on div "In 1698 , the little band of stockbrokers from Jonathan ' s Coffe House in Chan…" at bounding box center [326, 90] width 394 height 25
click at [347, 119] on div "1 / 2 Vocabulary" at bounding box center [359, 147] width 67 height 56
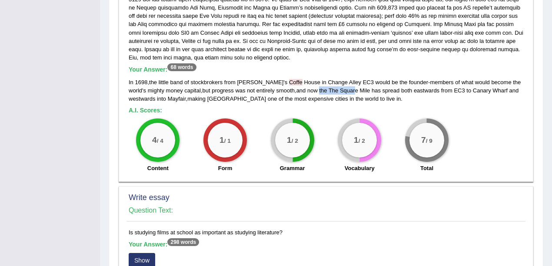
drag, startPoint x: 303, startPoint y: 89, endPoint x: 344, endPoint y: 109, distance: 46.2
click at [339, 87] on div "In 1698 , the little band of stockbrokers from Jonathan ' s Coffe House in Chan…" at bounding box center [326, 90] width 394 height 25
drag, startPoint x: 266, startPoint y: 81, endPoint x: 301, endPoint y: 81, distance: 35.2
click at [301, 81] on div "In 1698 , the little band of stockbrokers from Jonathan ' s Coffe House in Chan…" at bounding box center [326, 90] width 394 height 25
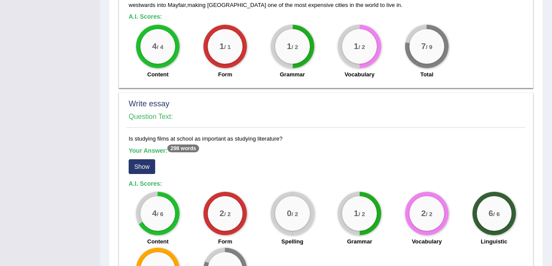
scroll to position [666, 0]
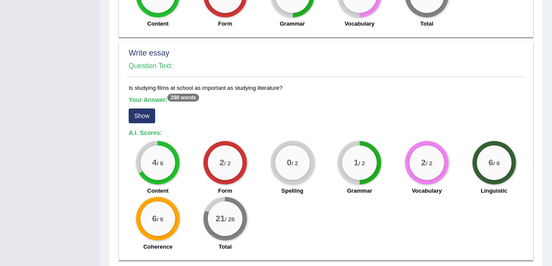
click at [137, 111] on button "Show" at bounding box center [142, 116] width 27 height 15
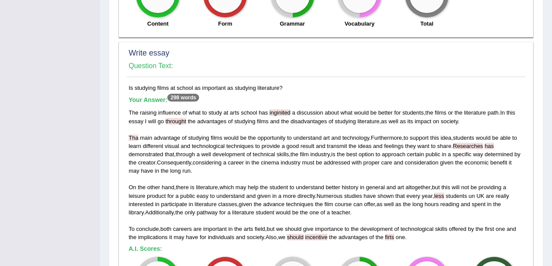
scroll to position [724, 0]
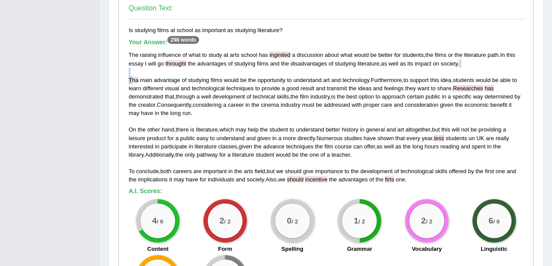
drag, startPoint x: 130, startPoint y: 76, endPoint x: 158, endPoint y: 71, distance: 27.8
click at [158, 71] on div "The raising influence of what to study at arts school has inginited a discussio…" at bounding box center [326, 117] width 394 height 133
click at [173, 77] on span "advantage" at bounding box center [167, 80] width 27 height 7
drag, startPoint x: 173, startPoint y: 64, endPoint x: 191, endPoint y: 64, distance: 17.8
click at [191, 64] on div "The raising influence of what to study at arts school has inginited a discussio…" at bounding box center [326, 117] width 394 height 133
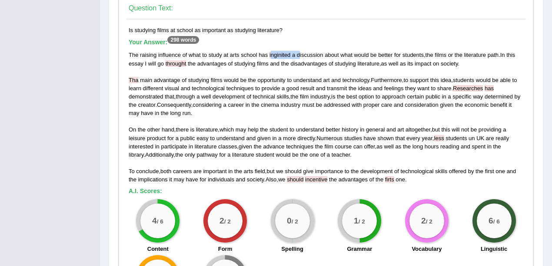
drag, startPoint x: 270, startPoint y: 52, endPoint x: 298, endPoint y: 52, distance: 28.2
click at [298, 52] on div "The raising influence of what to study at arts school has inginited a discussio…" at bounding box center [326, 117] width 394 height 133
click at [295, 78] on span "understand" at bounding box center [307, 80] width 28 height 7
drag, startPoint x: 483, startPoint y: 89, endPoint x: 472, endPoint y: 89, distance: 10.9
click at [472, 89] on span "Researches" at bounding box center [468, 88] width 30 height 7
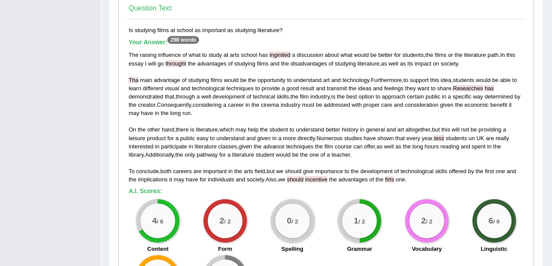
click at [507, 114] on div "The raising influence of what to study at arts school has inginited a discussio…" at bounding box center [326, 117] width 394 height 133
click at [436, 149] on div "The raising influence of what to study at arts school has inginited a discussio…" at bounding box center [326, 117] width 394 height 133
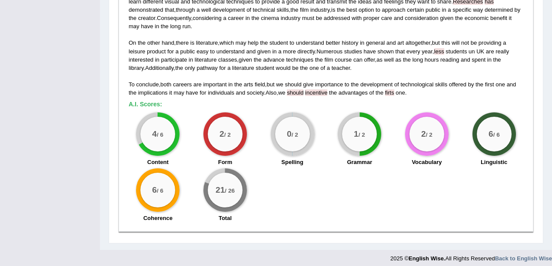
drag, startPoint x: 390, startPoint y: 89, endPoint x: 459, endPoint y: 90, distance: 69.1
click at [430, 90] on div "The raising influence of what to study at arts school has inginited a discussio…" at bounding box center [326, 30] width 394 height 133
click at [455, 102] on h5 "A.I. Scores:" at bounding box center [326, 104] width 394 height 7
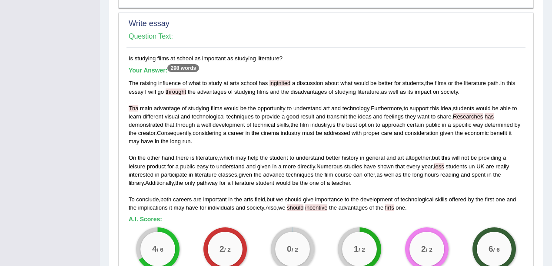
scroll to position [695, 0]
drag, startPoint x: 130, startPoint y: 57, endPoint x: 169, endPoint y: 56, distance: 38.7
click at [169, 56] on div "Is studying films at school as important as studying literature? Your Answer: 2…" at bounding box center [325, 199] width 399 height 288
drag, startPoint x: 216, startPoint y: 56, endPoint x: 282, endPoint y: 56, distance: 66.5
click at [282, 56] on div "Is studying films at school as important as studying literature? Your Answer: 2…" at bounding box center [325, 199] width 399 height 288
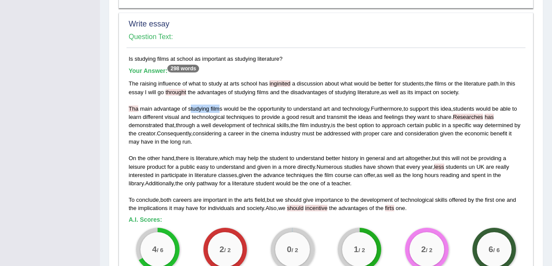
drag, startPoint x: 190, startPoint y: 104, endPoint x: 220, endPoint y: 104, distance: 29.5
click at [220, 104] on div "The raising influence of what to study at arts school has inginited a discussio…" at bounding box center [326, 146] width 394 height 133
drag, startPoint x: 186, startPoint y: 126, endPoint x: 256, endPoint y: 128, distance: 70.4
click at [256, 128] on div "The raising influence of what to study at arts school has inginited a discussio…" at bounding box center [326, 146] width 394 height 133
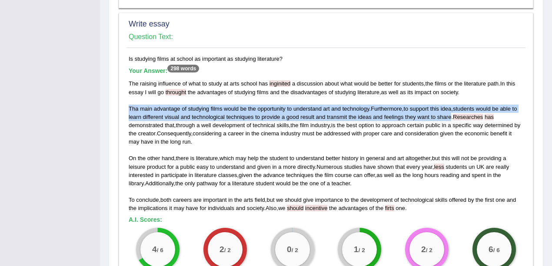
drag, startPoint x: 128, startPoint y: 106, endPoint x: 451, endPoint y: 116, distance: 323.0
click at [451, 116] on div "Is studying films at school as important as studying literature? Your Answer: 2…" at bounding box center [325, 199] width 399 height 288
drag, startPoint x: 453, startPoint y: 116, endPoint x: 168, endPoint y: 130, distance: 285.4
click at [166, 131] on div "The raising influence of what to study at arts school has inginited a discussio…" at bounding box center [326, 146] width 394 height 133
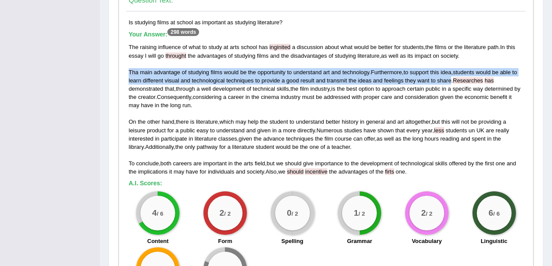
scroll to position [753, 0]
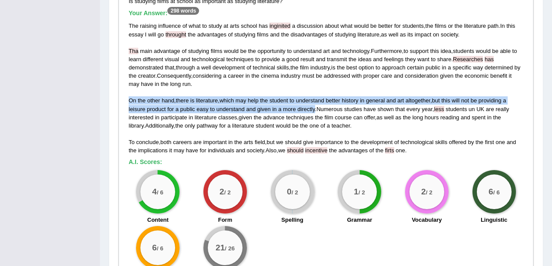
drag, startPoint x: 129, startPoint y: 100, endPoint x: 315, endPoint y: 110, distance: 186.7
click at [315, 110] on div "The raising influence of what to study at arts school has inginited a discussio…" at bounding box center [326, 88] width 394 height 133
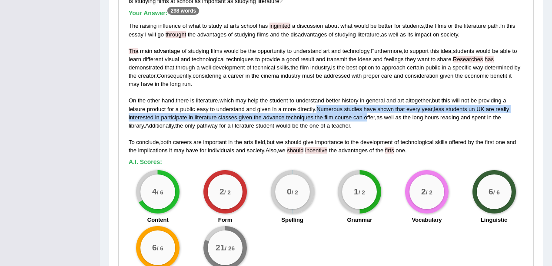
drag, startPoint x: 317, startPoint y: 106, endPoint x: 368, endPoint y: 119, distance: 52.1
click at [368, 119] on div "The raising influence of what to study at arts school has inginited a discussio…" at bounding box center [326, 88] width 394 height 133
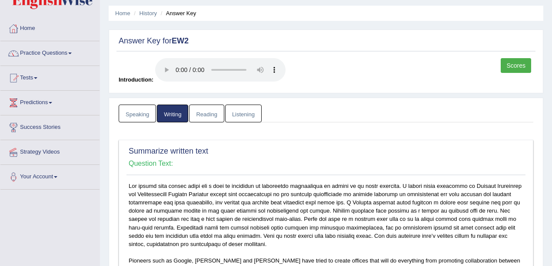
scroll to position [0, 0]
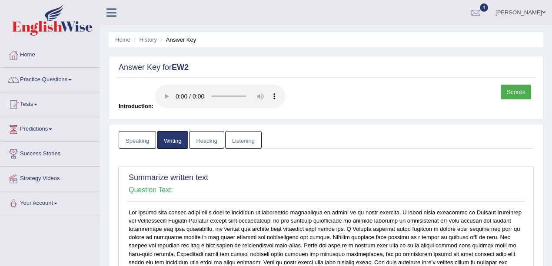
click at [216, 138] on link "Reading" at bounding box center [206, 140] width 35 height 18
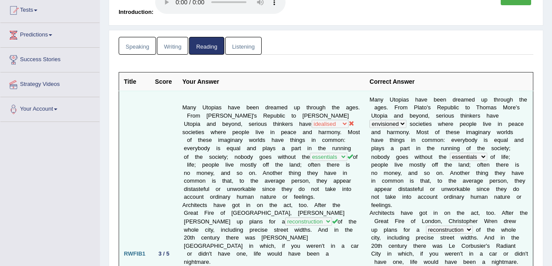
scroll to position [116, 0]
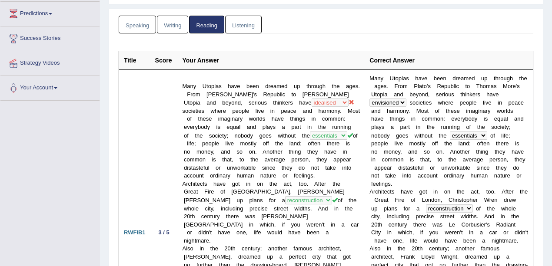
click at [256, 19] on link "Listening" at bounding box center [243, 25] width 36 height 18
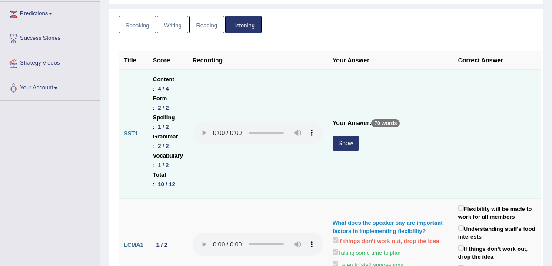
click at [359, 136] on button "Show" at bounding box center [345, 143] width 27 height 15
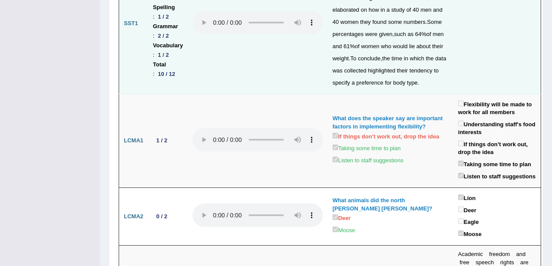
scroll to position [145, 0]
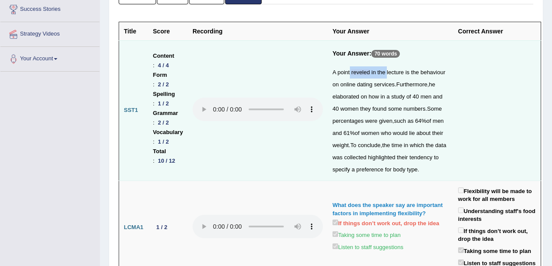
drag, startPoint x: 375, startPoint y: 70, endPoint x: 412, endPoint y: 70, distance: 37.4
click at [412, 70] on div "A point reveled in the lecture is the behaviour on online dating services . Fur…" at bounding box center [390, 120] width 116 height 109
click at [424, 93] on div "A point reveled in the lecture is the behaviour on online dating services . Fur…" at bounding box center [390, 120] width 116 height 109
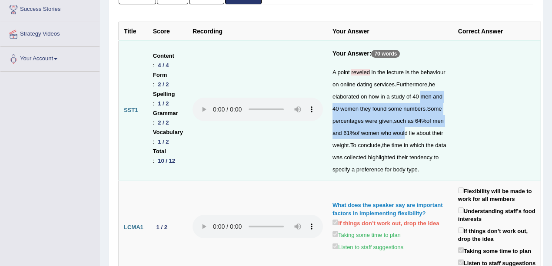
drag, startPoint x: 367, startPoint y: 121, endPoint x: 404, endPoint y: 182, distance: 71.4
click at [404, 176] on div "A point reveled in the lecture is the behaviour on online dating services . Fur…" at bounding box center [390, 120] width 116 height 109
drag, startPoint x: 395, startPoint y: 160, endPoint x: 388, endPoint y: 143, distance: 18.5
click at [394, 160] on div "A point reveled in the lecture is the behaviour on online dating services . Fur…" at bounding box center [390, 120] width 116 height 109
click at [420, 100] on span "men" at bounding box center [425, 96] width 11 height 7
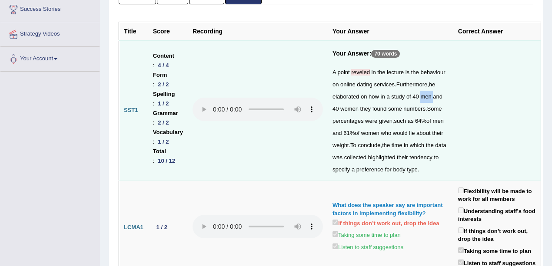
drag, startPoint x: 367, startPoint y: 117, endPoint x: 380, endPoint y: 123, distance: 14.4
click at [380, 123] on div "A point reveled in the lecture is the behaviour on online dating services . Fur…" at bounding box center [390, 120] width 116 height 109
drag, startPoint x: 389, startPoint y: 123, endPoint x: 408, endPoint y: 122, distance: 18.3
click at [408, 122] on div "A point reveled in the lecture is the behaviour on online dating services . Fur…" at bounding box center [390, 120] width 116 height 109
drag, startPoint x: 375, startPoint y: 157, endPoint x: 420, endPoint y: 143, distance: 47.0
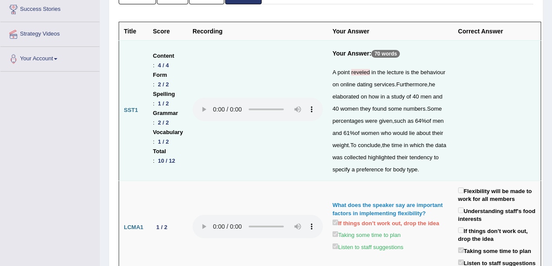
click at [389, 153] on div "A point reveled in the lecture is the behaviour on online dating services . Fur…" at bounding box center [390, 120] width 116 height 109
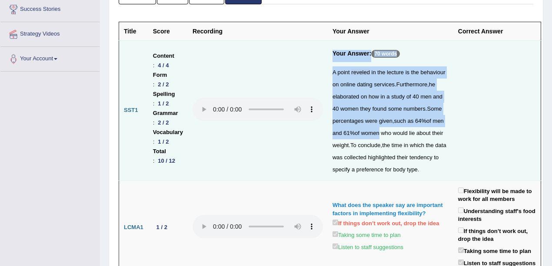
drag, startPoint x: 352, startPoint y: 171, endPoint x: 388, endPoint y: 169, distance: 35.7
click at [382, 170] on tr "SST1 Content : 4 / 4 Form : 2 / 2 Spelling : 1 / 2 Grammar : 2 / 2 Vocabulary :…" at bounding box center [330, 110] width 422 height 140
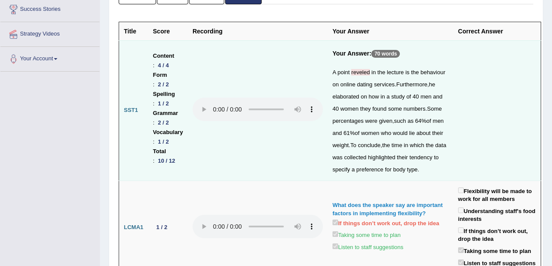
click at [380, 149] on span "conclude" at bounding box center [369, 145] width 23 height 7
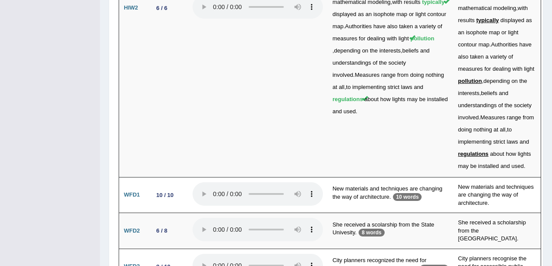
scroll to position [2652, 0]
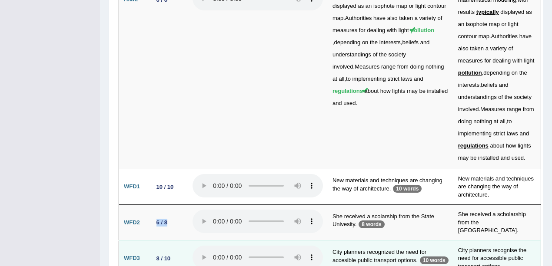
drag, startPoint x: 146, startPoint y: 159, endPoint x: 182, endPoint y: 196, distance: 51.3
click at [183, 205] on tr "WFD2 6 / 8 She received a scolarship from the State Univesity. 8 words She rece…" at bounding box center [330, 223] width 422 height 36
drag, startPoint x: 173, startPoint y: 202, endPoint x: 196, endPoint y: 202, distance: 22.2
click at [188, 241] on td "8 / 10" at bounding box center [168, 259] width 40 height 36
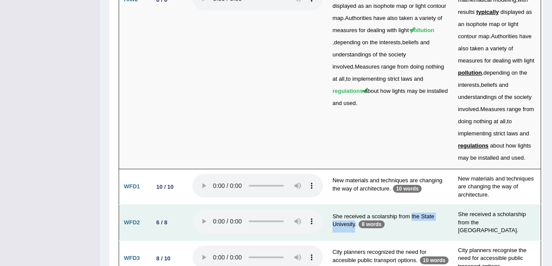
drag, startPoint x: 354, startPoint y: 167, endPoint x: 403, endPoint y: 168, distance: 49.5
click at [403, 205] on td "She received a scolarship from the State Univesity. 8 words" at bounding box center [391, 223] width 126 height 36
drag, startPoint x: 391, startPoint y: 175, endPoint x: 381, endPoint y: 170, distance: 10.5
click at [391, 205] on td "She received a scolarship from the State Univesity. 8 words" at bounding box center [391, 223] width 126 height 36
click at [368, 205] on td "She received a scolarship from the State Univesity. 8 words" at bounding box center [391, 223] width 126 height 36
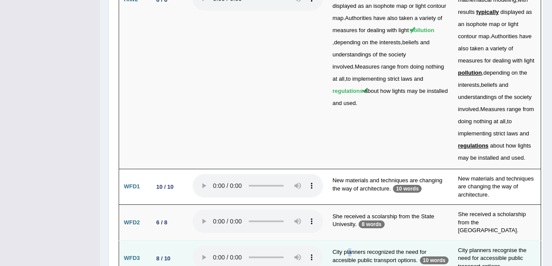
click at [374, 241] on td "City planners recognized the need for accesible public transport options. 10 wo…" at bounding box center [391, 259] width 126 height 36
click at [414, 241] on td "City planners recognized the need for accesible public transport options. 10 wo…" at bounding box center [391, 259] width 126 height 36
drag, startPoint x: 390, startPoint y: 190, endPoint x: 419, endPoint y: 188, distance: 28.8
click at [419, 241] on td "City planners recognized the need for accesible public transport options. 10 wo…" at bounding box center [391, 259] width 126 height 36
click at [416, 241] on td "City planners recognized the need for accesible public transport options. 10 wo…" at bounding box center [391, 259] width 126 height 36
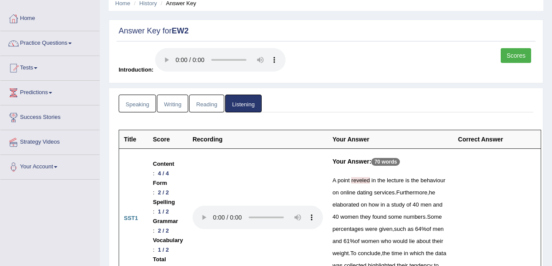
scroll to position [0, 0]
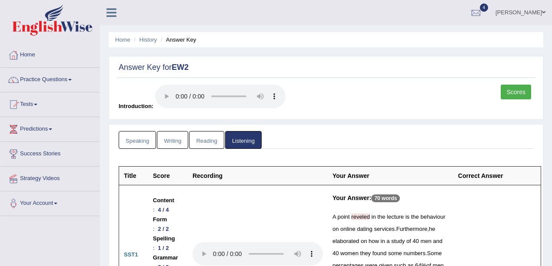
click at [519, 94] on link "Scores" at bounding box center [516, 92] width 30 height 15
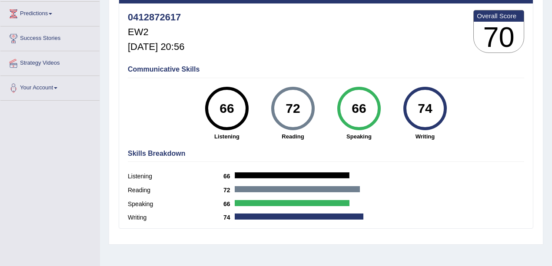
drag, startPoint x: 429, startPoint y: 105, endPoint x: 448, endPoint y: 105, distance: 18.7
click at [448, 105] on div "74 Writing" at bounding box center [425, 114] width 66 height 54
drag, startPoint x: 352, startPoint y: 113, endPoint x: 369, endPoint y: 115, distance: 17.5
click at [369, 115] on div "66" at bounding box center [359, 108] width 32 height 36
drag, startPoint x: 216, startPoint y: 104, endPoint x: 239, endPoint y: 106, distance: 22.7
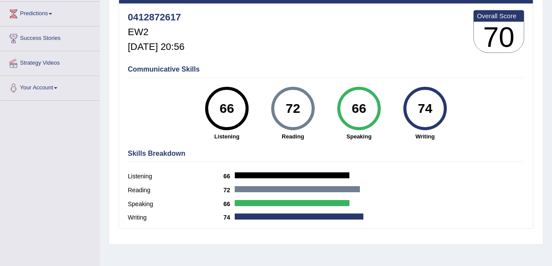
click at [239, 106] on div "66" at bounding box center [227, 108] width 32 height 36
drag, startPoint x: 281, startPoint y: 105, endPoint x: 322, endPoint y: 109, distance: 41.9
click at [322, 109] on div "72 Reading" at bounding box center [293, 114] width 66 height 54
drag, startPoint x: 335, startPoint y: 125, endPoint x: 326, endPoint y: 125, distance: 8.7
click at [335, 126] on div "66 Speaking" at bounding box center [359, 114] width 66 height 54
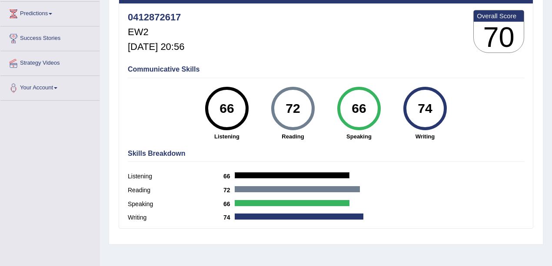
click at [342, 202] on div at bounding box center [292, 203] width 115 height 6
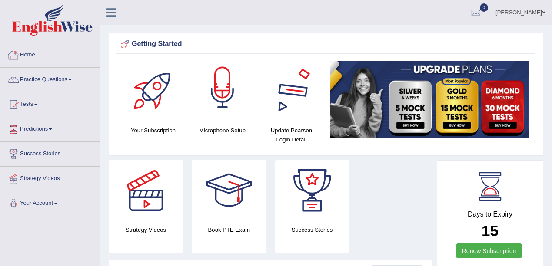
click at [46, 81] on link "Practice Questions" at bounding box center [49, 79] width 99 height 22
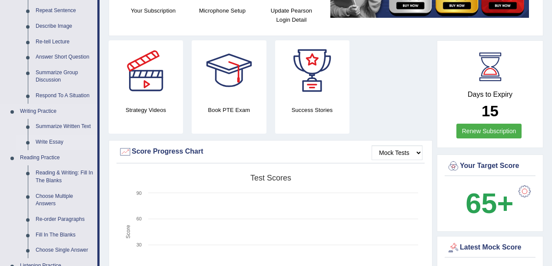
scroll to position [145, 0]
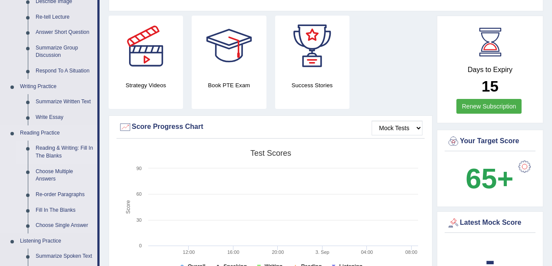
click at [50, 144] on link "Reading & Writing: Fill In The Blanks" at bounding box center [65, 152] width 66 height 23
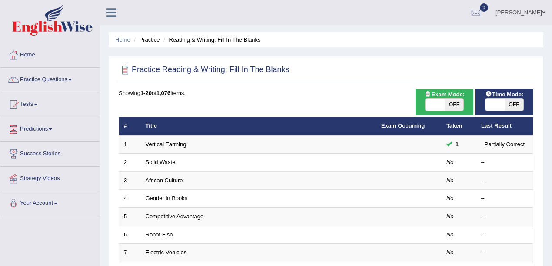
click at [165, 146] on link "Vertical Farming" at bounding box center [166, 144] width 41 height 7
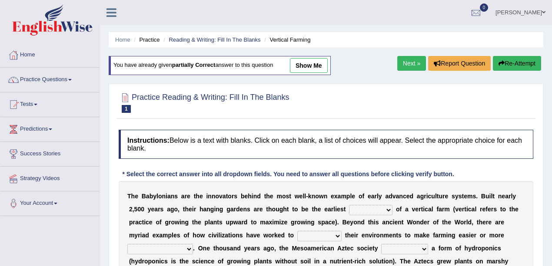
click at [313, 64] on link "show me" at bounding box center [309, 65] width 38 height 15
select select "prototype"
select select "manipulate"
select select "productive"
select select "engineered"
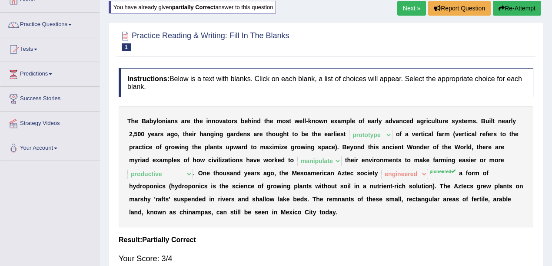
scroll to position [87, 0]
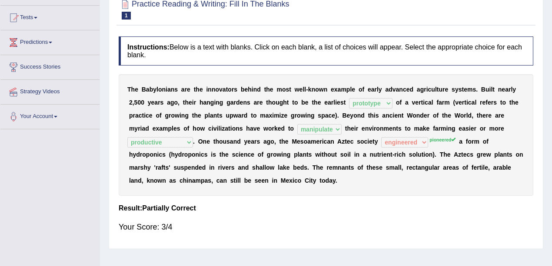
click at [364, 103] on div "T h e B a b y l o n i a n s a r e t h e i n n o v a t o r s b e h i n d t h e m…" at bounding box center [326, 135] width 414 height 122
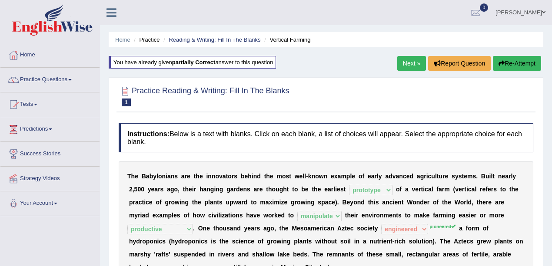
click at [400, 63] on link "Next »" at bounding box center [411, 63] width 29 height 15
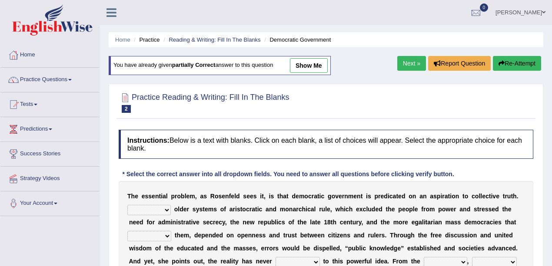
click at [310, 65] on link "show me" at bounding box center [309, 65] width 38 height 15
select select "Unlike"
select select "succeeded"
select select "stood up"
select select "outset"
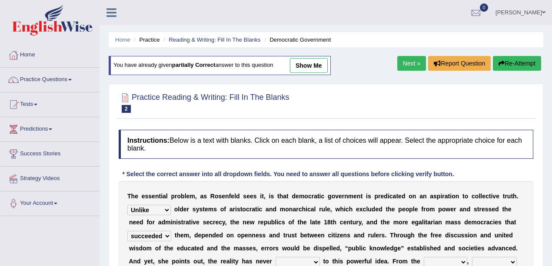
select select "media"
select select "power"
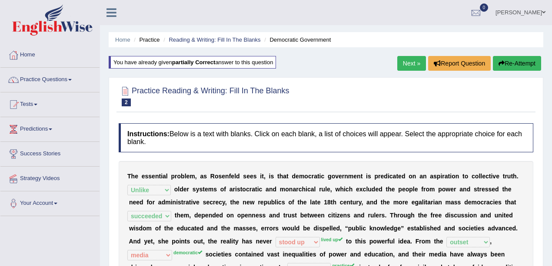
click at [398, 66] on link "Next »" at bounding box center [411, 63] width 29 height 15
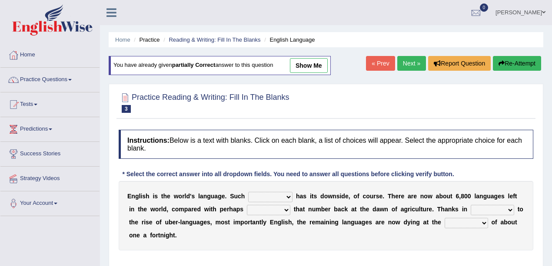
click at [294, 64] on link "show me" at bounding box center [309, 65] width 38 height 15
select select "dominance"
select select "rise"
select select "part"
select select "rate"
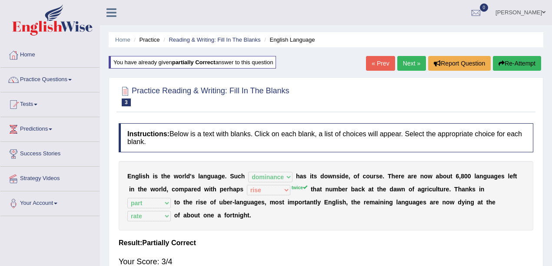
click at [404, 63] on link "Next »" at bounding box center [411, 63] width 29 height 15
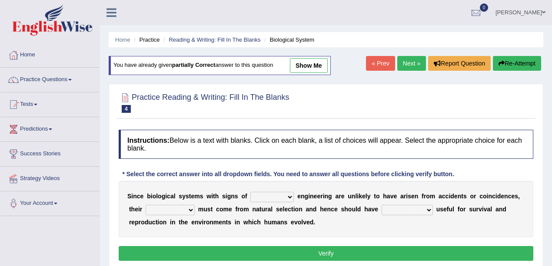
click at [327, 67] on link "show me" at bounding box center [309, 65] width 38 height 15
select select "complex"
select select "presence"
select select "samples"
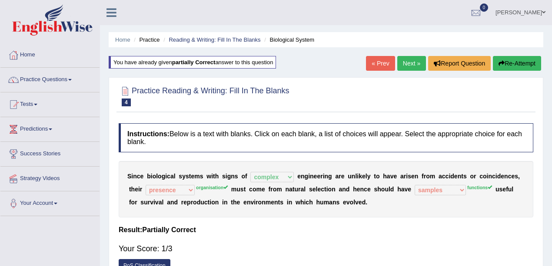
click at [58, 80] on link "Practice Questions" at bounding box center [49, 79] width 99 height 22
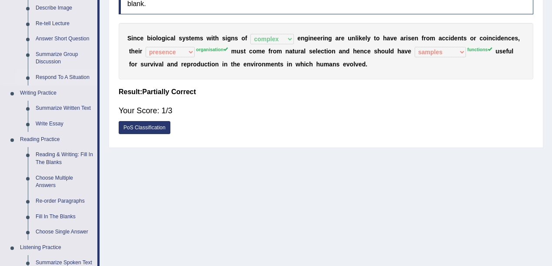
scroll to position [174, 0]
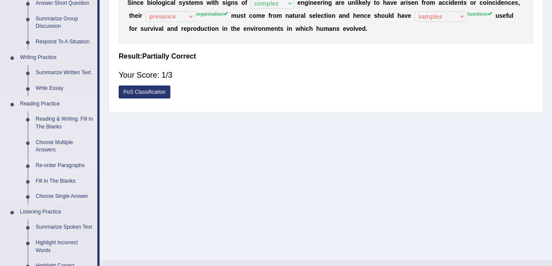
click at [53, 166] on link "Re-order Paragraphs" at bounding box center [65, 166] width 66 height 16
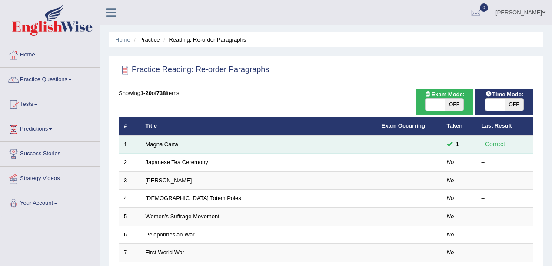
click at [160, 150] on td "Magna Carta" at bounding box center [259, 145] width 236 height 18
click at [161, 146] on link "Magna Carta" at bounding box center [162, 144] width 33 height 7
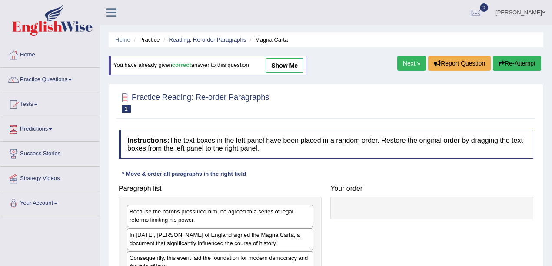
click at [290, 66] on link "show me" at bounding box center [284, 65] width 38 height 15
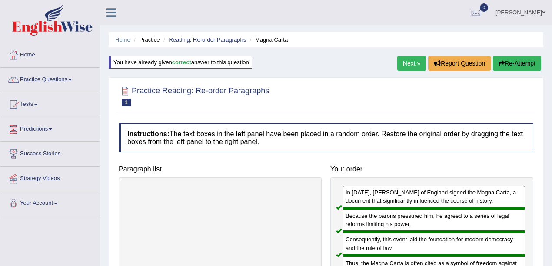
click at [410, 60] on link "Next »" at bounding box center [411, 63] width 29 height 15
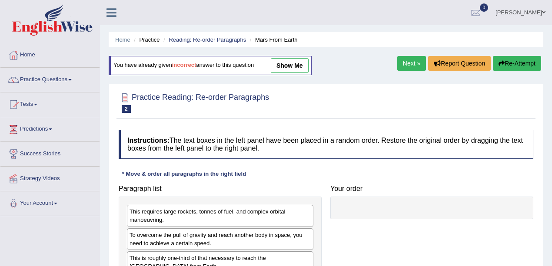
click at [285, 61] on link "show me" at bounding box center [290, 65] width 38 height 15
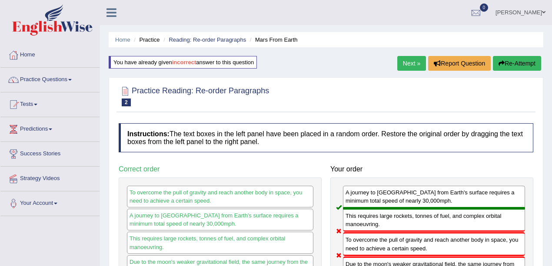
click at [414, 65] on link "Next »" at bounding box center [411, 63] width 29 height 15
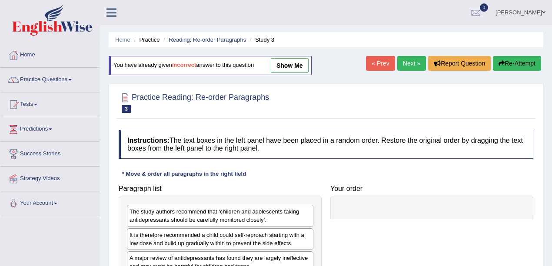
click at [297, 62] on link "show me" at bounding box center [290, 65] width 38 height 15
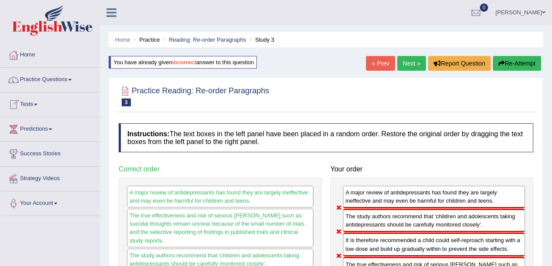
click at [406, 64] on link "Next »" at bounding box center [411, 63] width 29 height 15
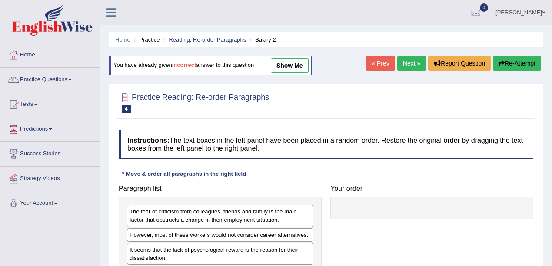
click at [305, 65] on link "show me" at bounding box center [290, 65] width 38 height 15
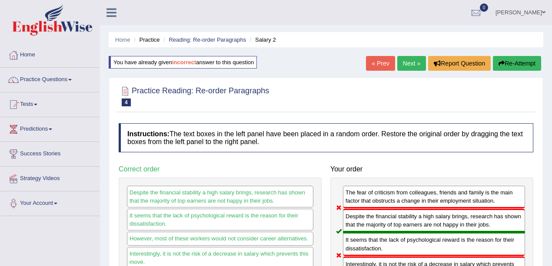
click at [414, 63] on link "Next »" at bounding box center [411, 63] width 29 height 15
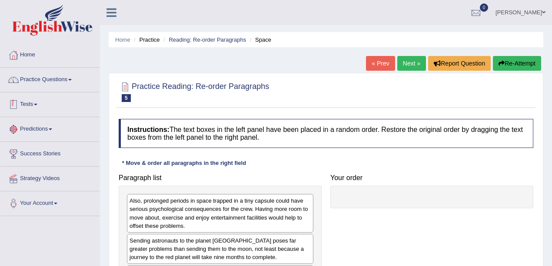
click at [49, 80] on link "Practice Questions" at bounding box center [49, 79] width 99 height 22
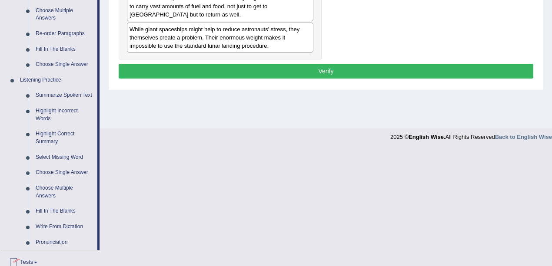
scroll to position [348, 0]
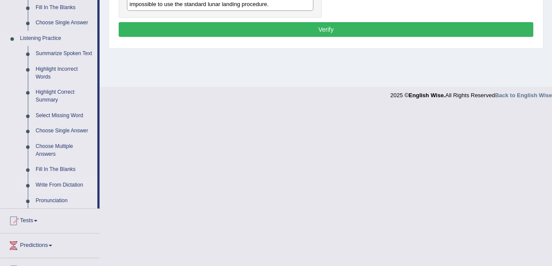
click at [59, 184] on link "Write From Dictation" at bounding box center [65, 186] width 66 height 16
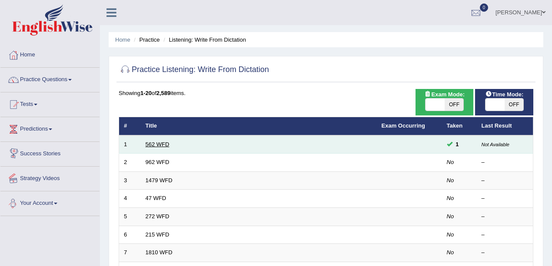
click at [154, 145] on link "562 WFD" at bounding box center [158, 144] width 24 height 7
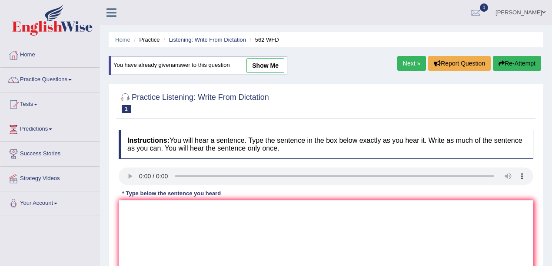
click at [259, 72] on link "show me" at bounding box center [265, 65] width 38 height 15
type textarea "the gap between rich and poor does not decrese."
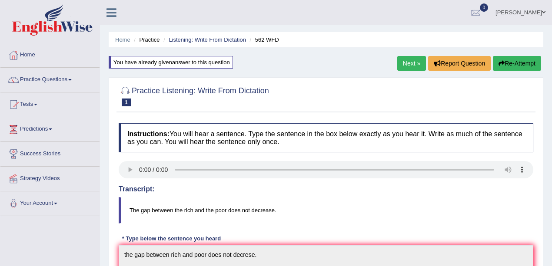
click at [407, 64] on link "Next »" at bounding box center [411, 63] width 29 height 15
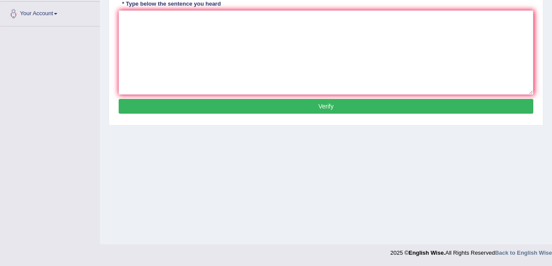
scroll to position [16, 0]
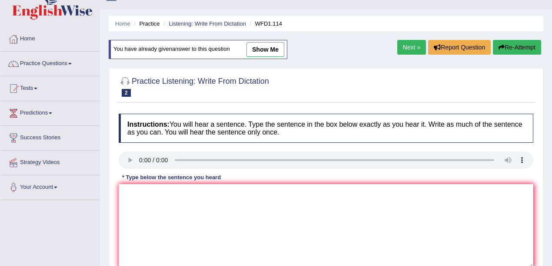
click at [262, 45] on link "show me" at bounding box center [265, 49] width 38 height 15
type textarea "the author early works less philosophical and more experimental."
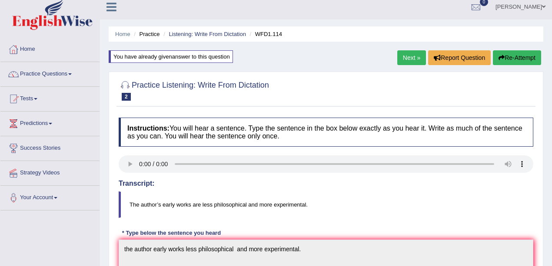
scroll to position [0, 0]
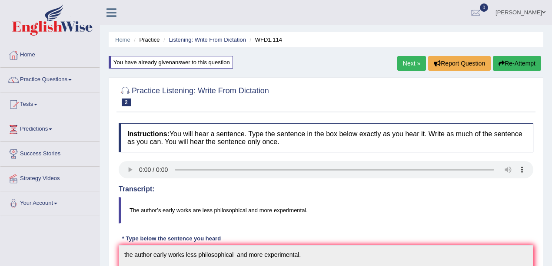
click at [409, 66] on link "Next »" at bounding box center [411, 63] width 29 height 15
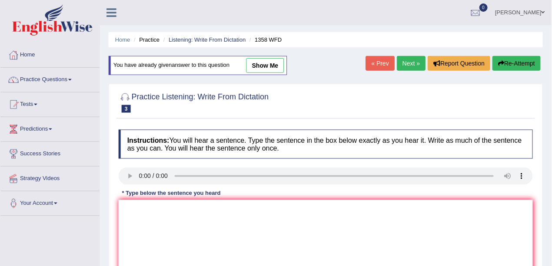
click at [266, 68] on link "show me" at bounding box center [265, 65] width 38 height 15
type textarea "communcation skills have become very important in recent years."
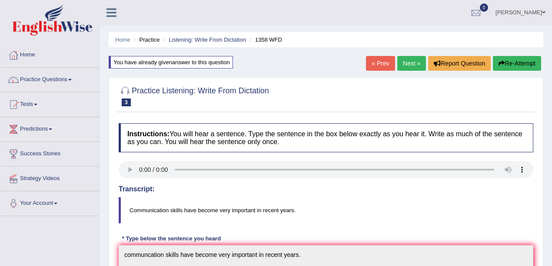
click at [402, 61] on link "Next »" at bounding box center [411, 63] width 29 height 15
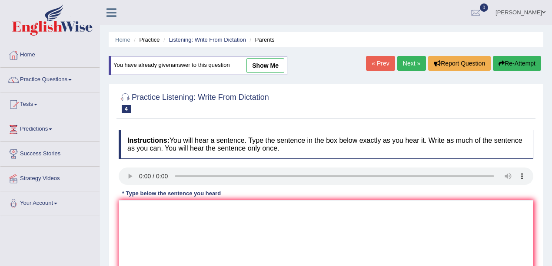
click at [270, 66] on link "show me" at bounding box center [265, 65] width 38 height 15
type textarea "parents [DATE] aren't involved in the education of their [DEMOGRAPHIC_DATA]."
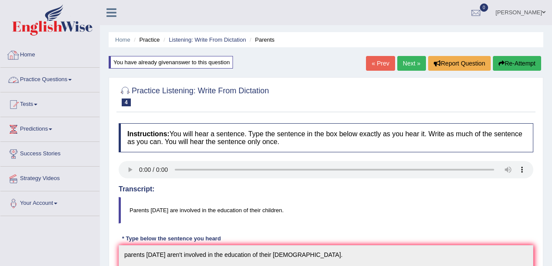
click at [27, 57] on link "Home" at bounding box center [49, 54] width 99 height 22
